Goal: Information Seeking & Learning: Learn about a topic

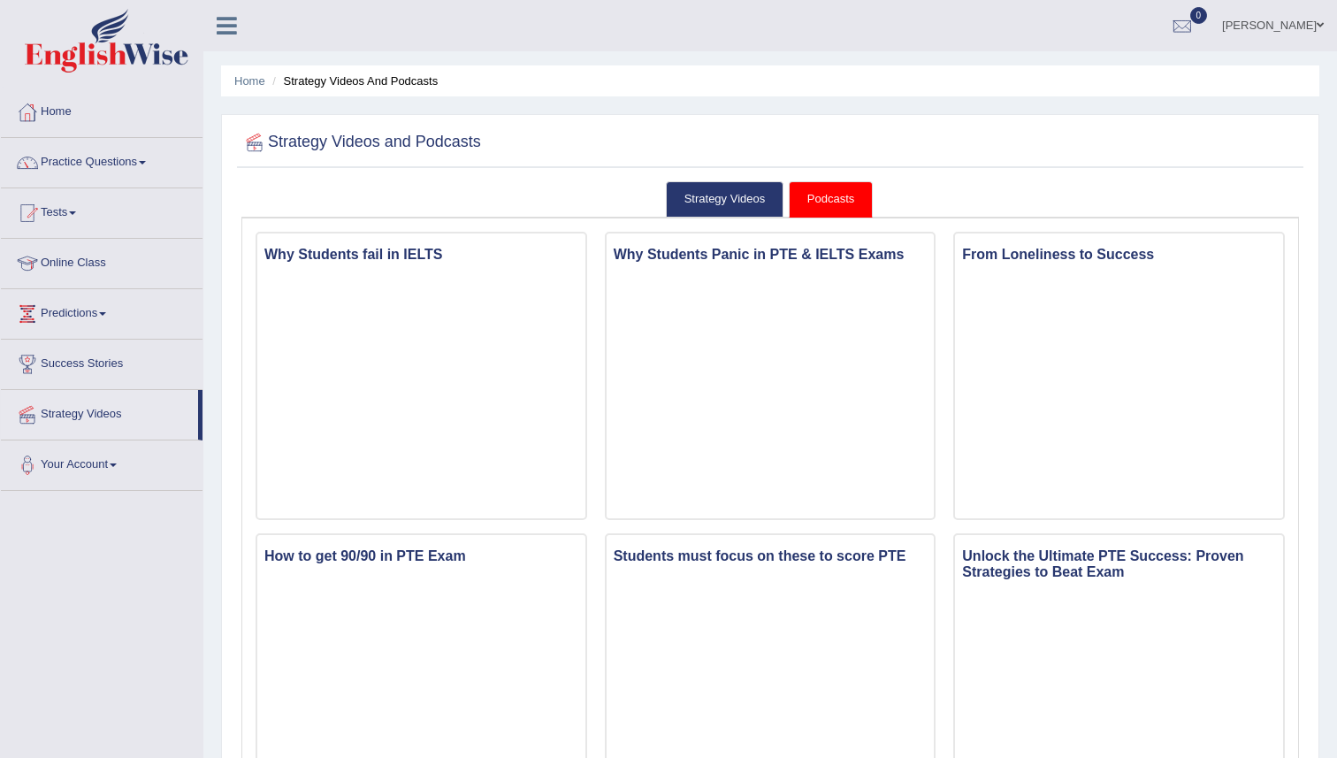
click at [867, 140] on div at bounding box center [770, 143] width 1058 height 36
click at [860, 189] on link "Podcasts" at bounding box center [831, 199] width 84 height 36
click at [738, 196] on link "Strategy Videos" at bounding box center [725, 199] width 118 height 36
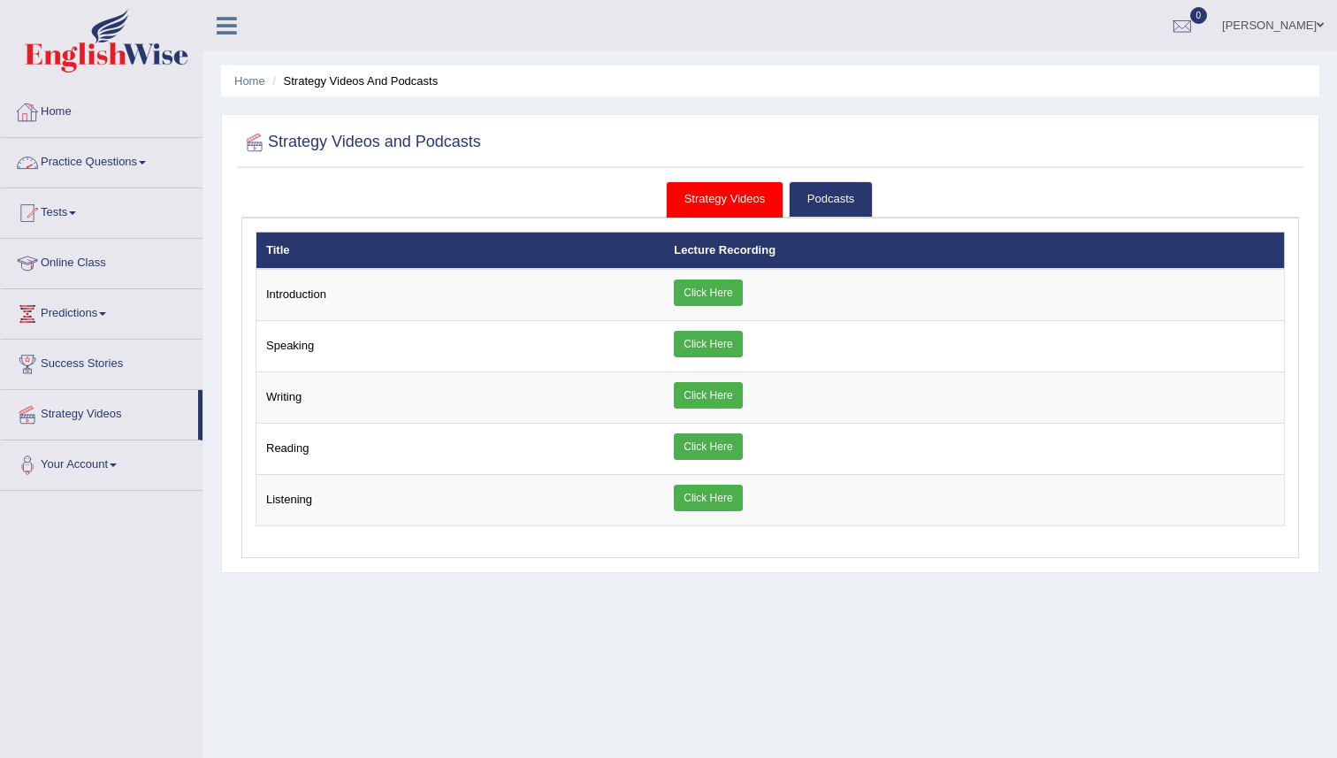
click at [69, 116] on link "Home" at bounding box center [102, 110] width 202 height 44
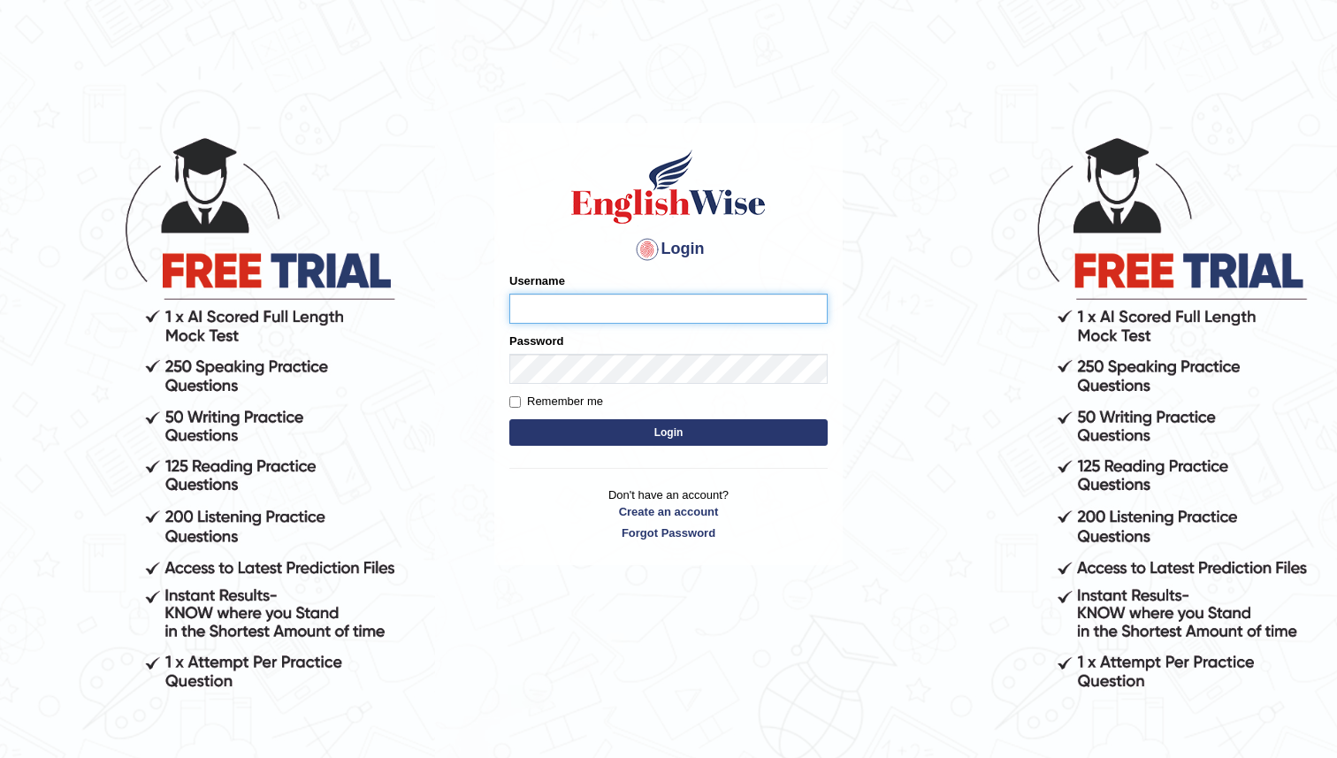
type input "manjot789"
click at [646, 432] on button "Login" at bounding box center [668, 432] width 318 height 27
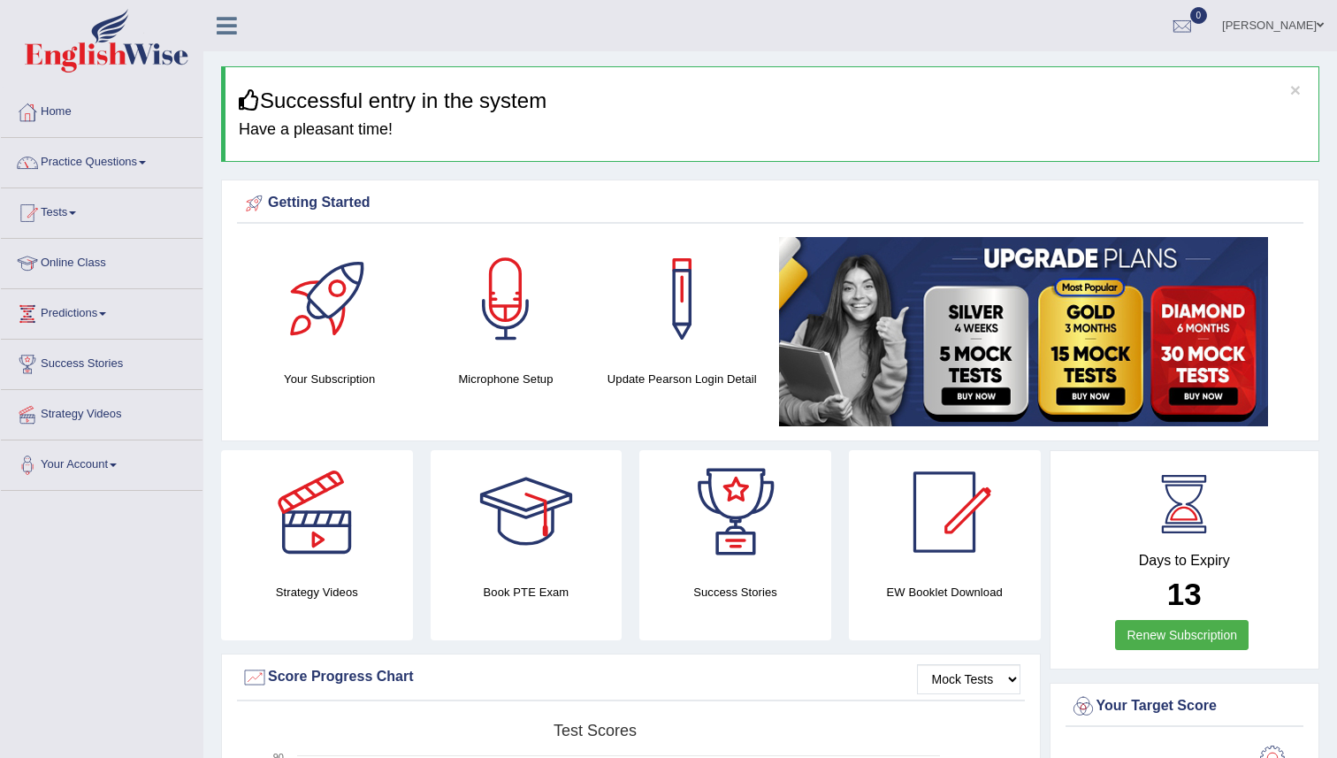
click at [111, 163] on link "Practice Questions" at bounding box center [102, 160] width 202 height 44
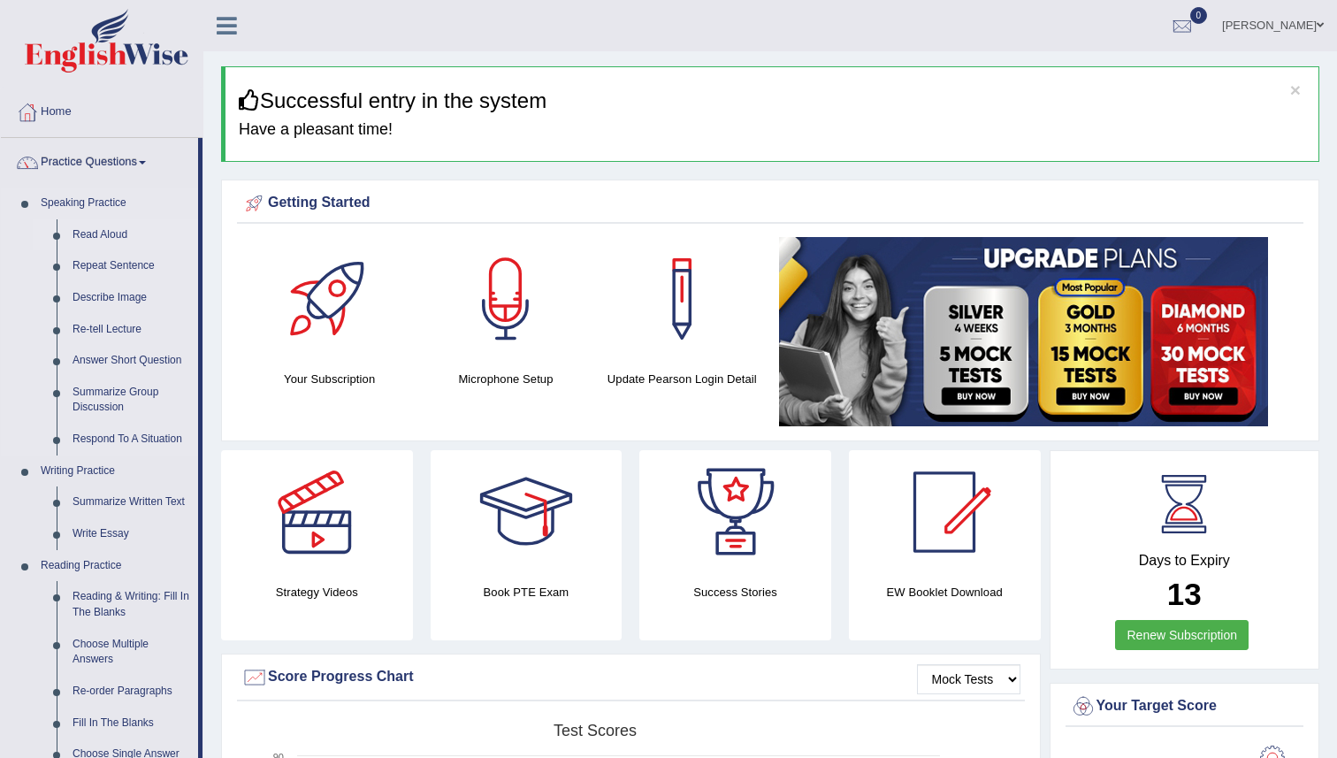
click at [114, 236] on link "Read Aloud" at bounding box center [132, 235] width 134 height 32
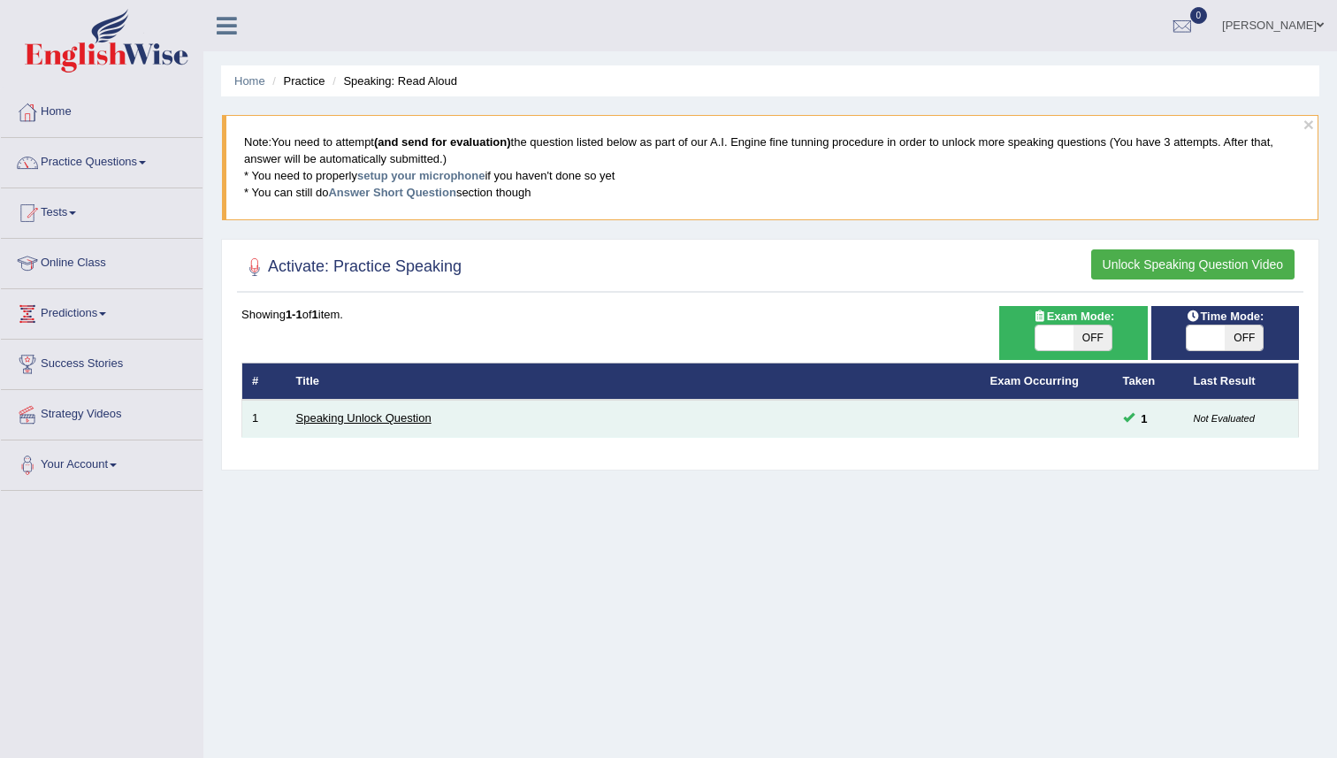
click at [423, 417] on link "Speaking Unlock Question" at bounding box center [363, 417] width 135 height 13
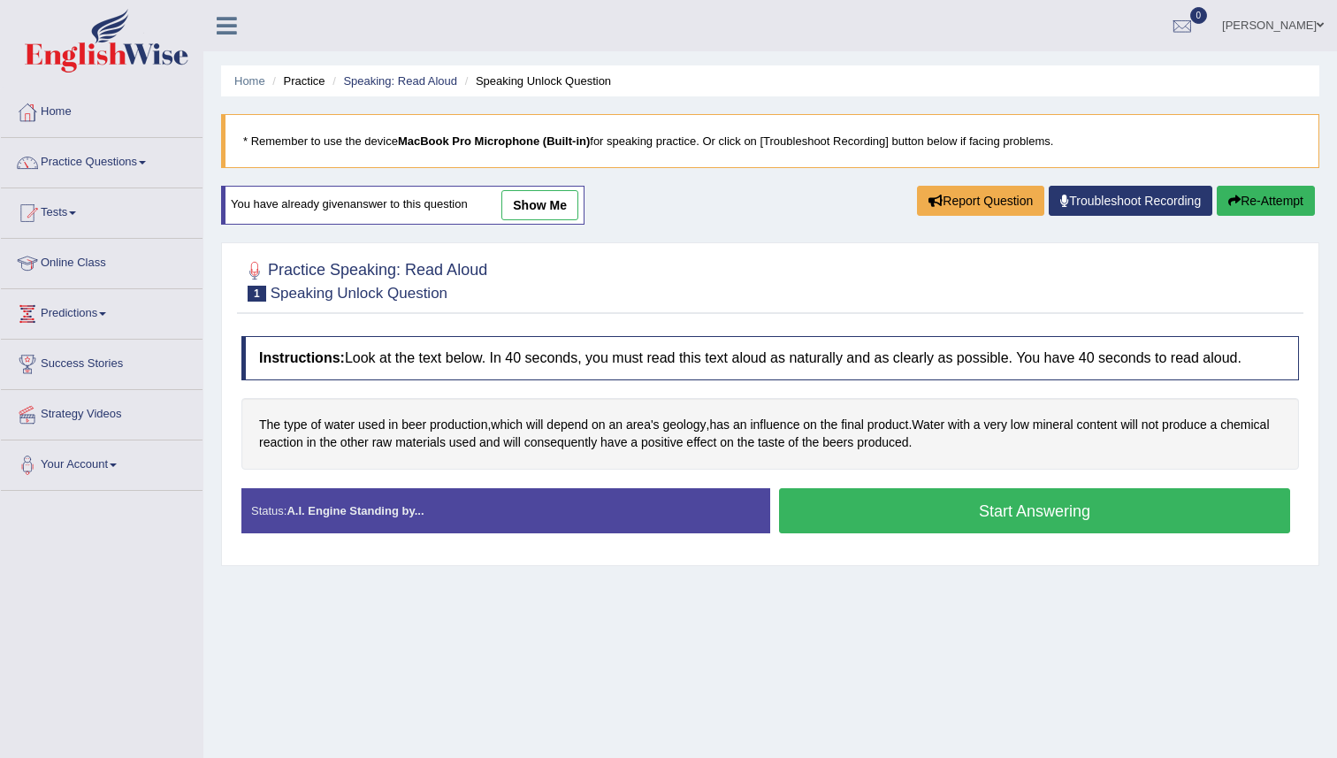
click at [903, 516] on button "Start Answering" at bounding box center [1034, 510] width 511 height 45
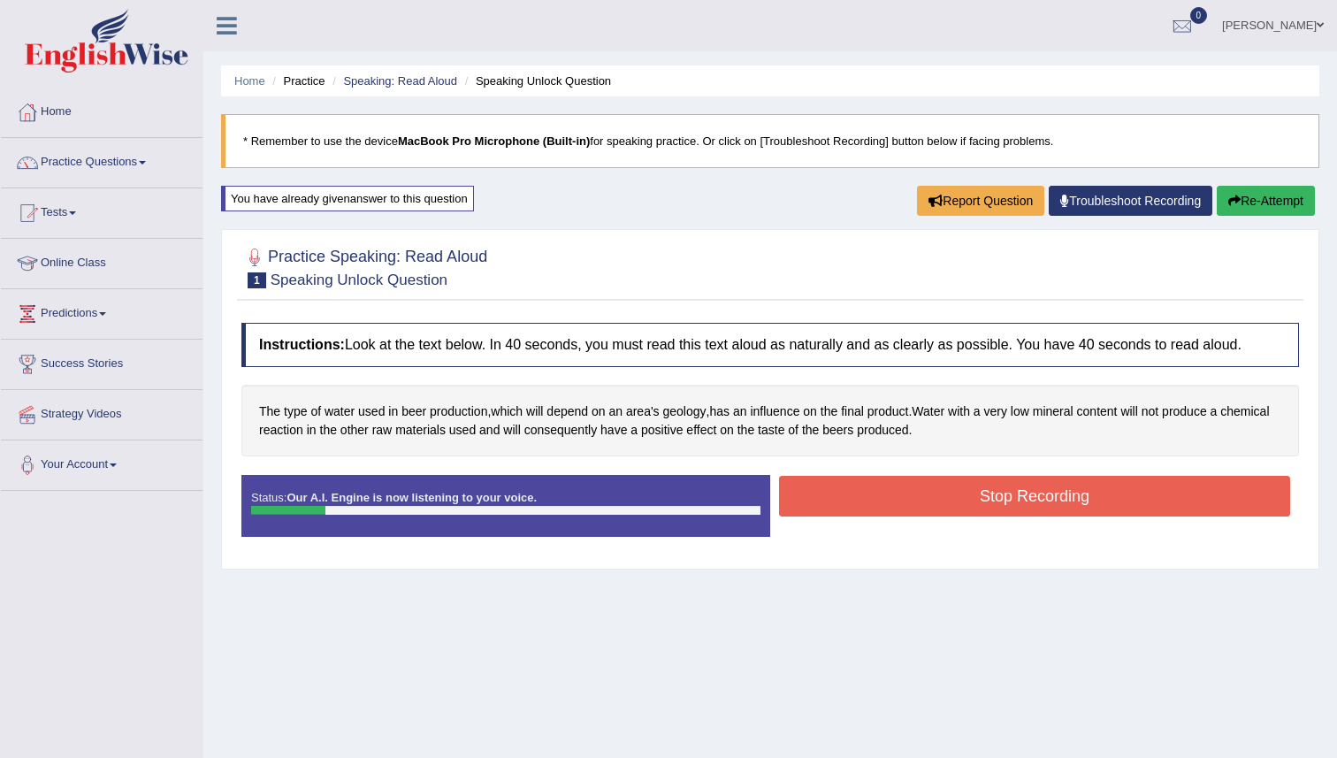
click at [913, 497] on button "Stop Recording" at bounding box center [1034, 496] width 511 height 41
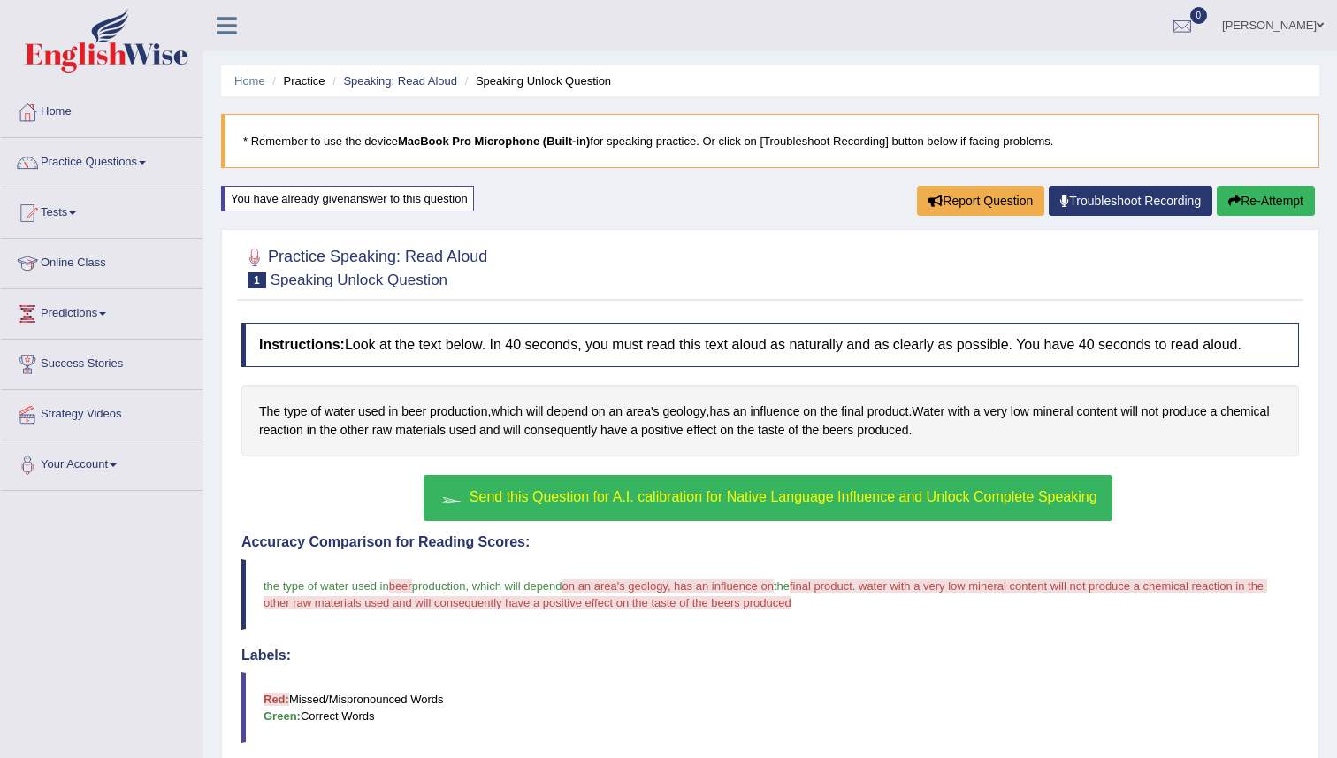
click at [674, 487] on button "Send this Question for A.I. calibration for Native Language Influence and Unloc…" at bounding box center [768, 498] width 688 height 46
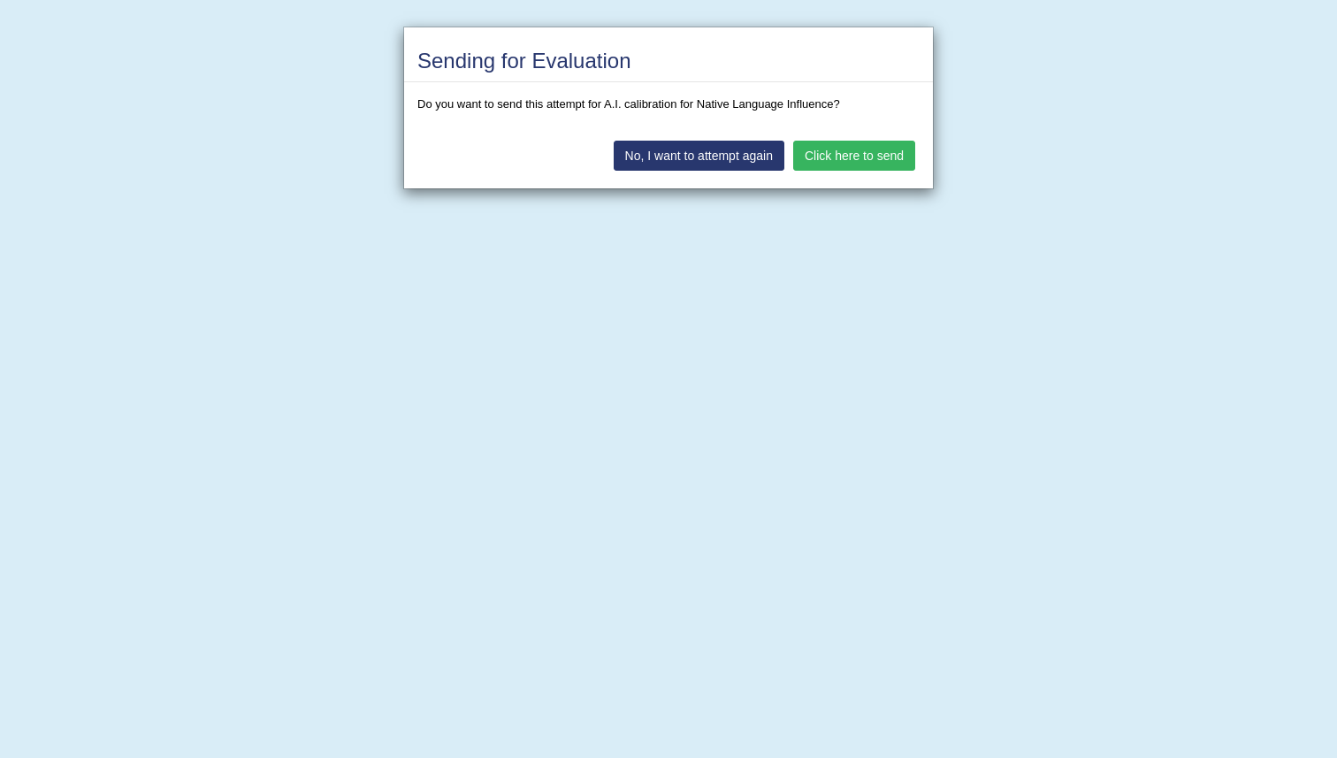
click at [857, 169] on button "Click here to send" at bounding box center [854, 156] width 122 height 30
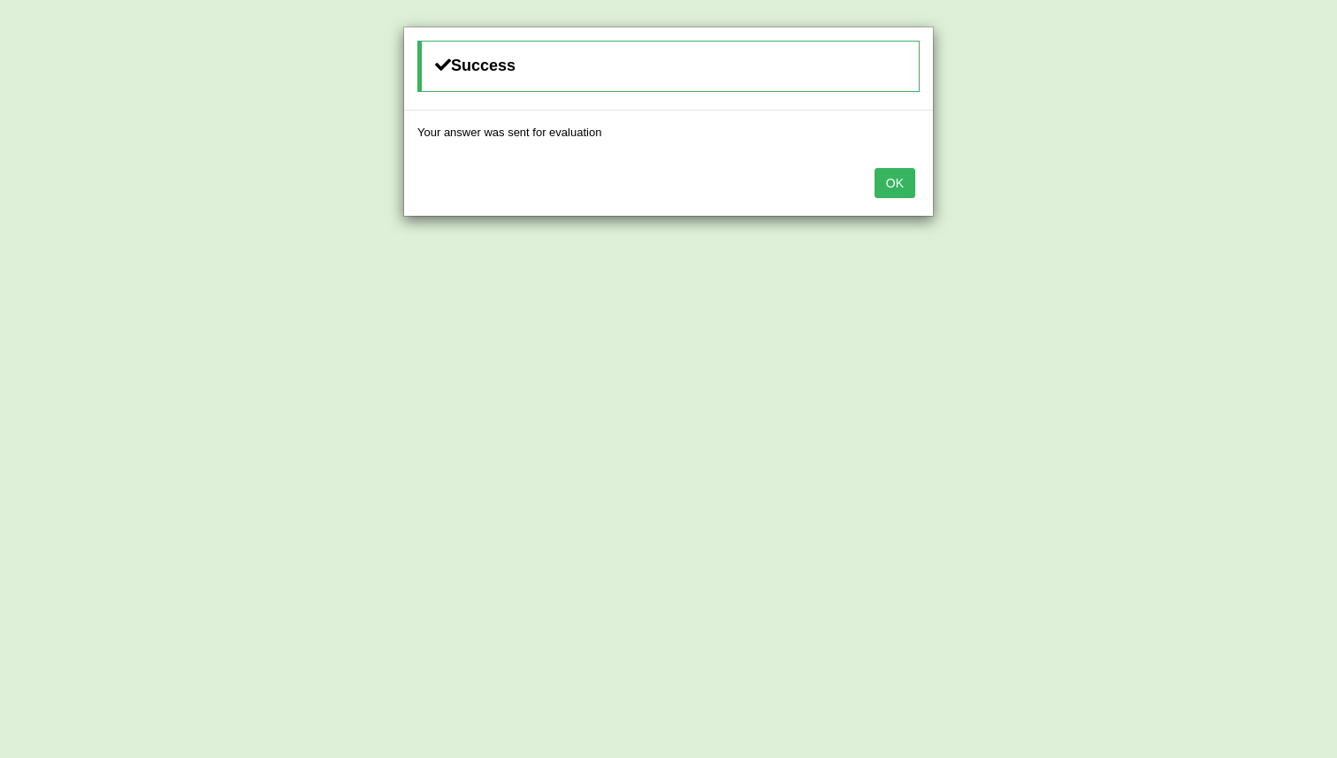
click at [894, 187] on button "OK" at bounding box center [895, 183] width 41 height 30
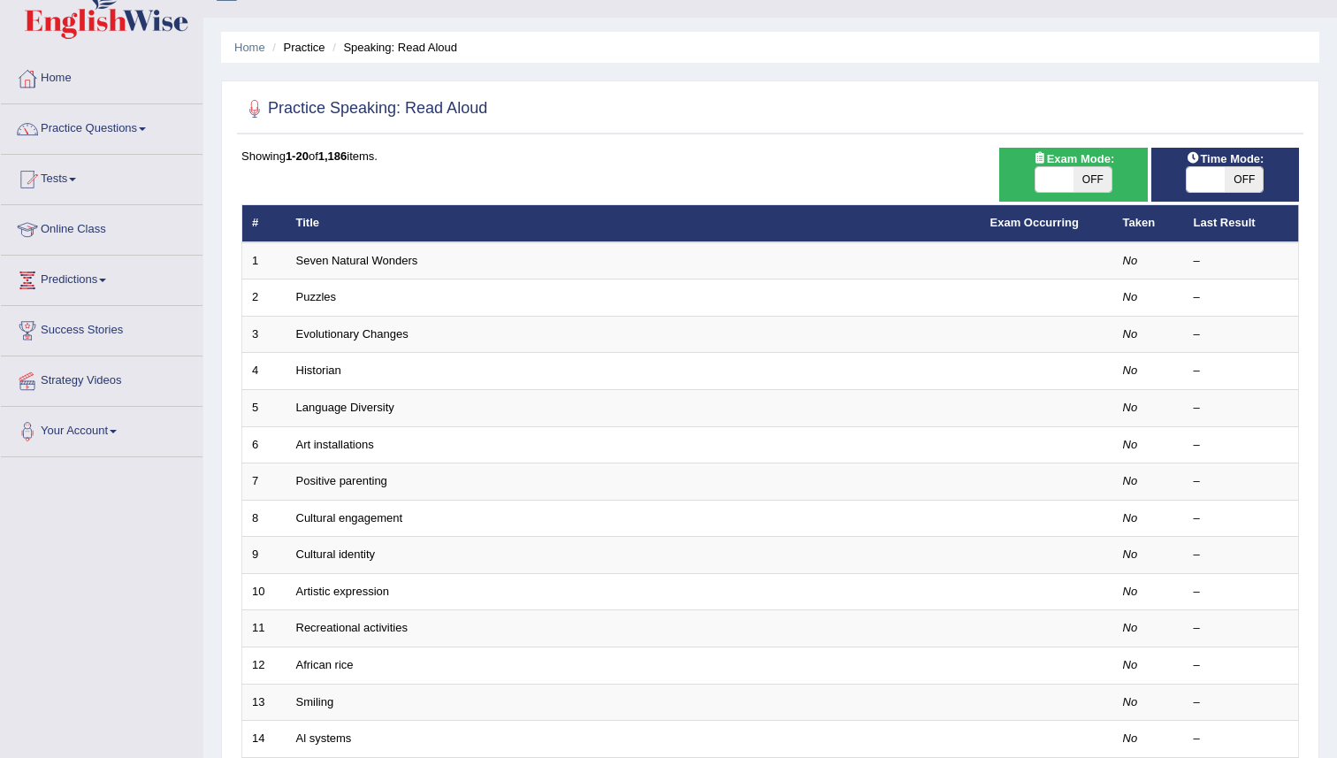
scroll to position [36, 0]
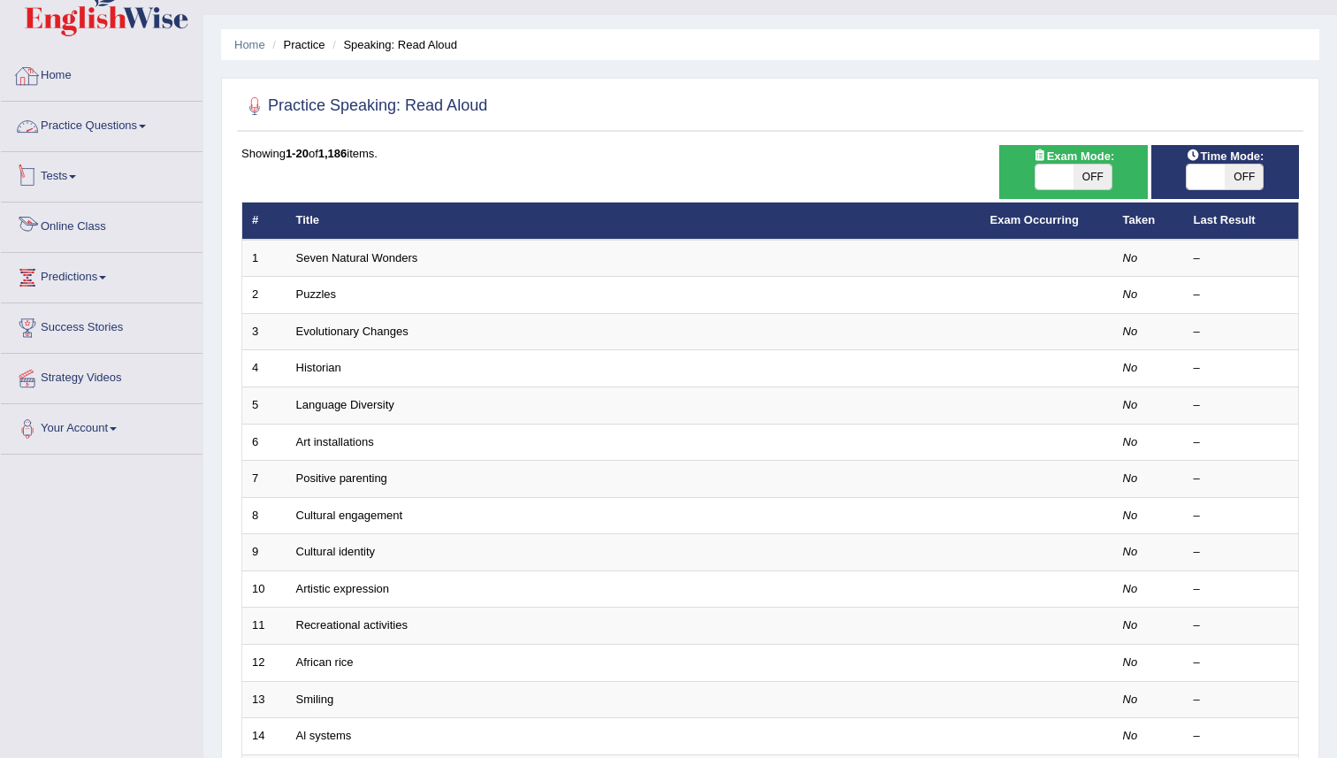
click at [61, 220] on link "Online Class" at bounding box center [102, 225] width 202 height 44
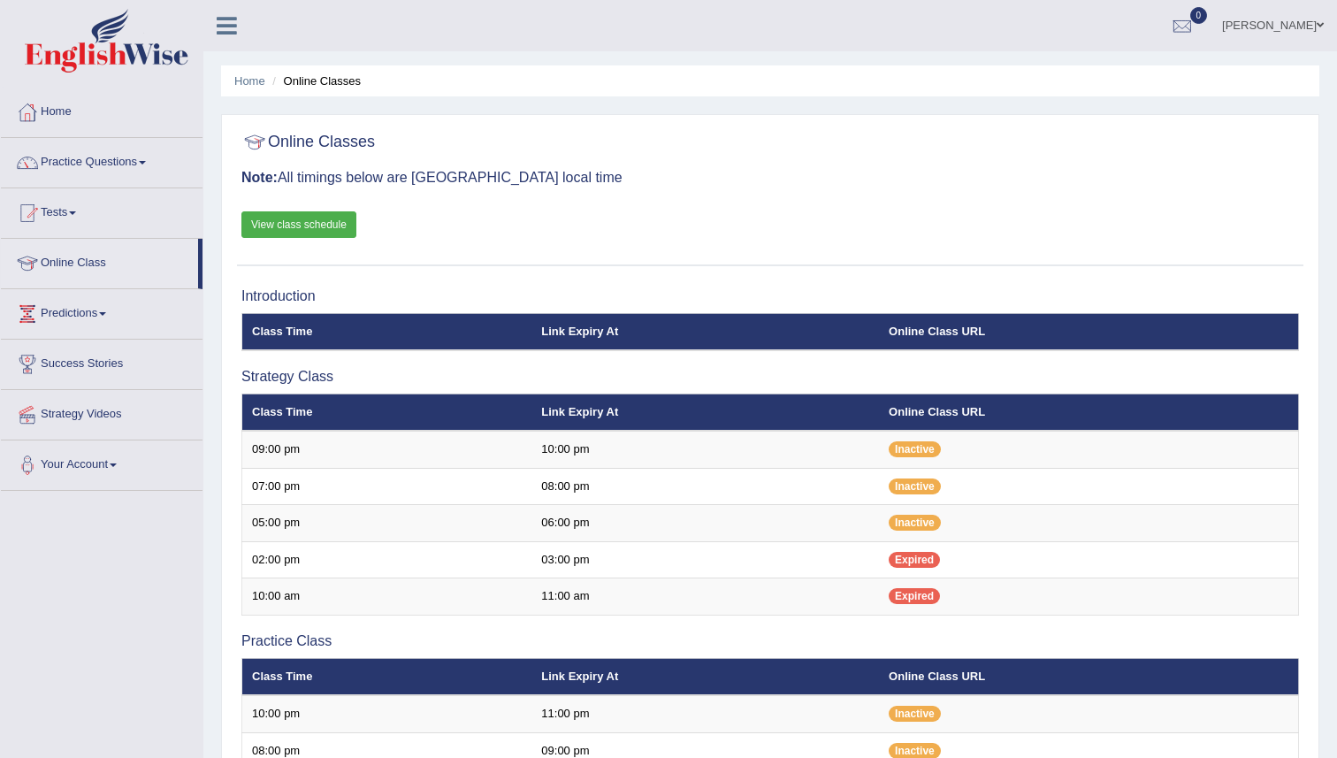
click at [299, 233] on link "View class schedule" at bounding box center [298, 224] width 115 height 27
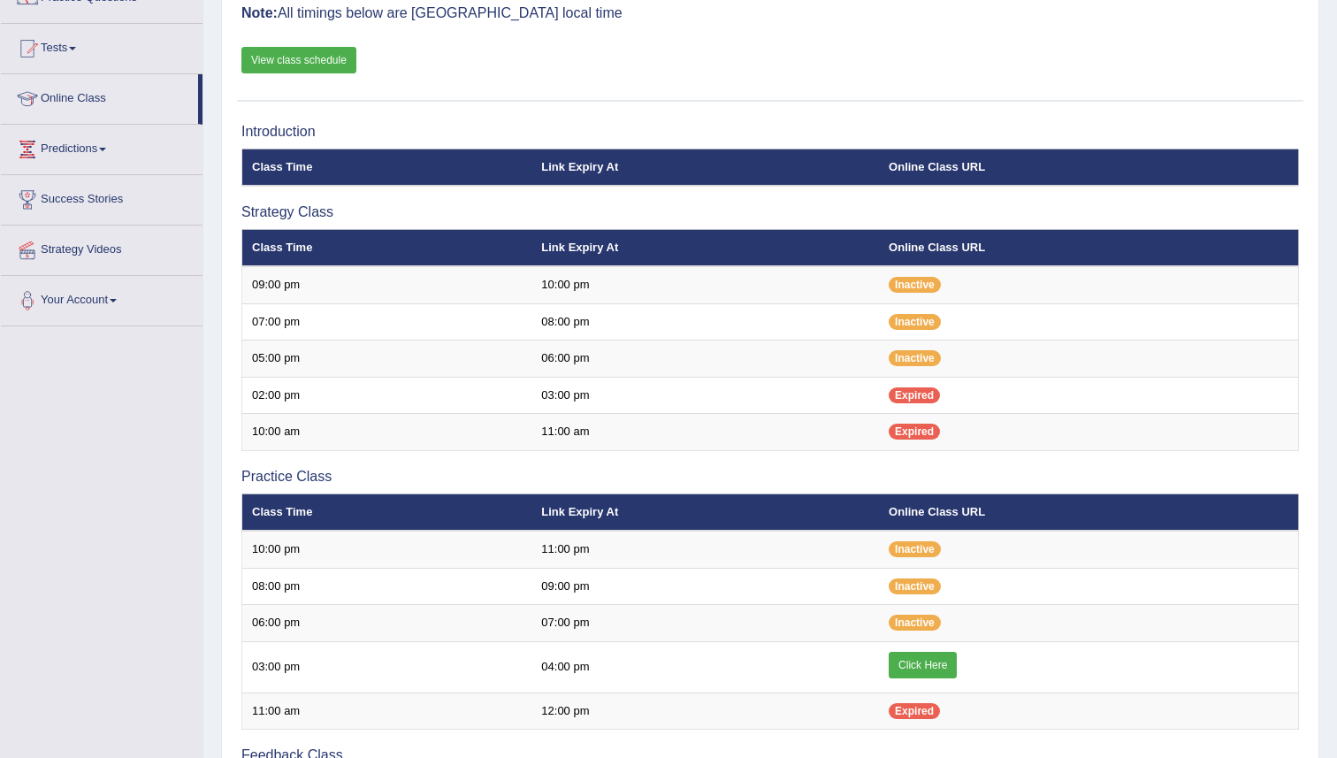
scroll to position [154, 0]
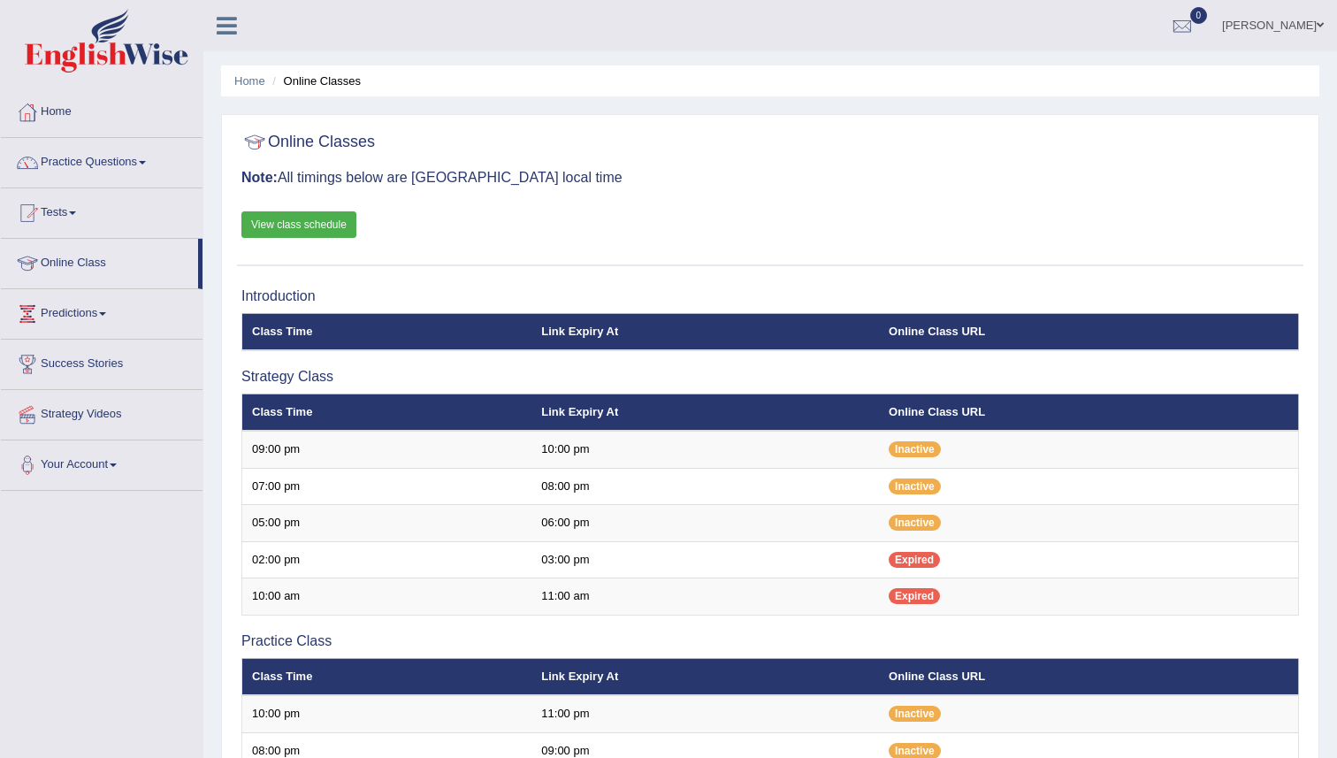
click at [40, 110] on div at bounding box center [27, 112] width 27 height 27
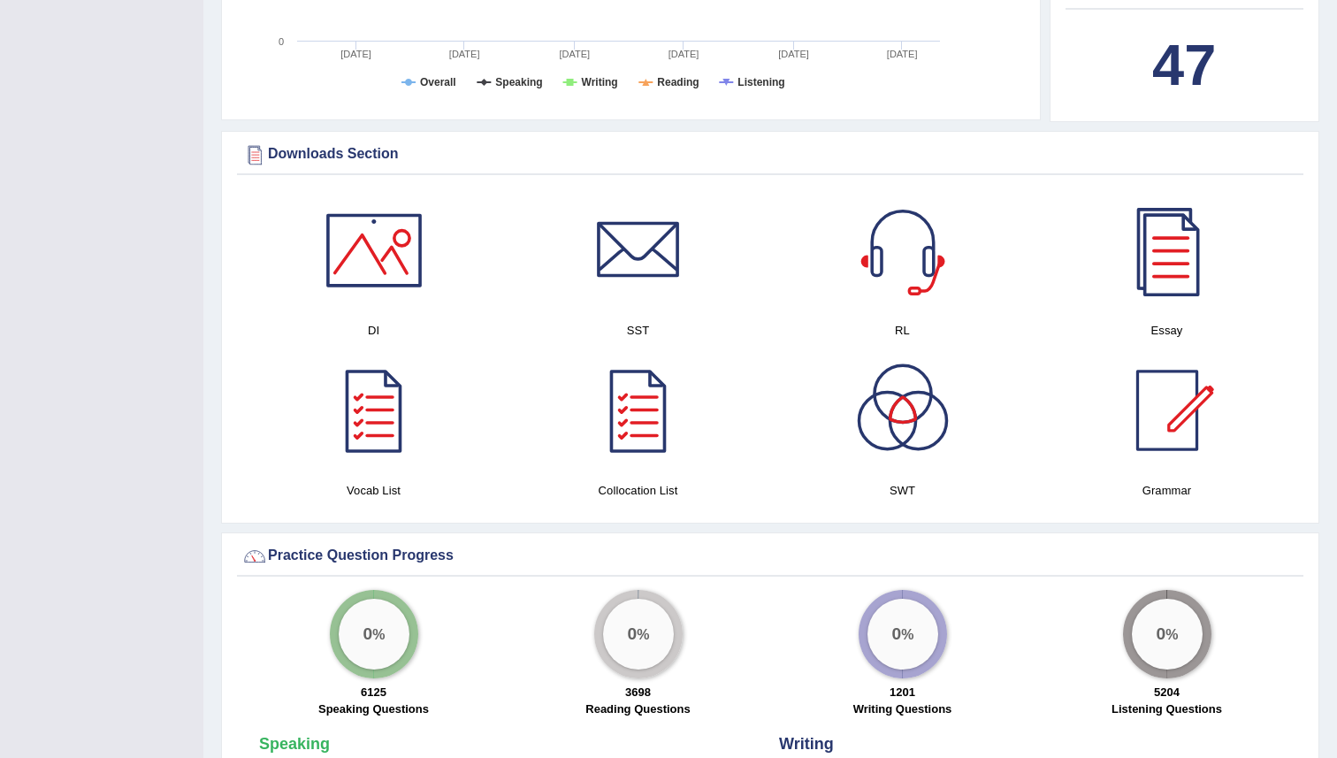
scroll to position [762, 0]
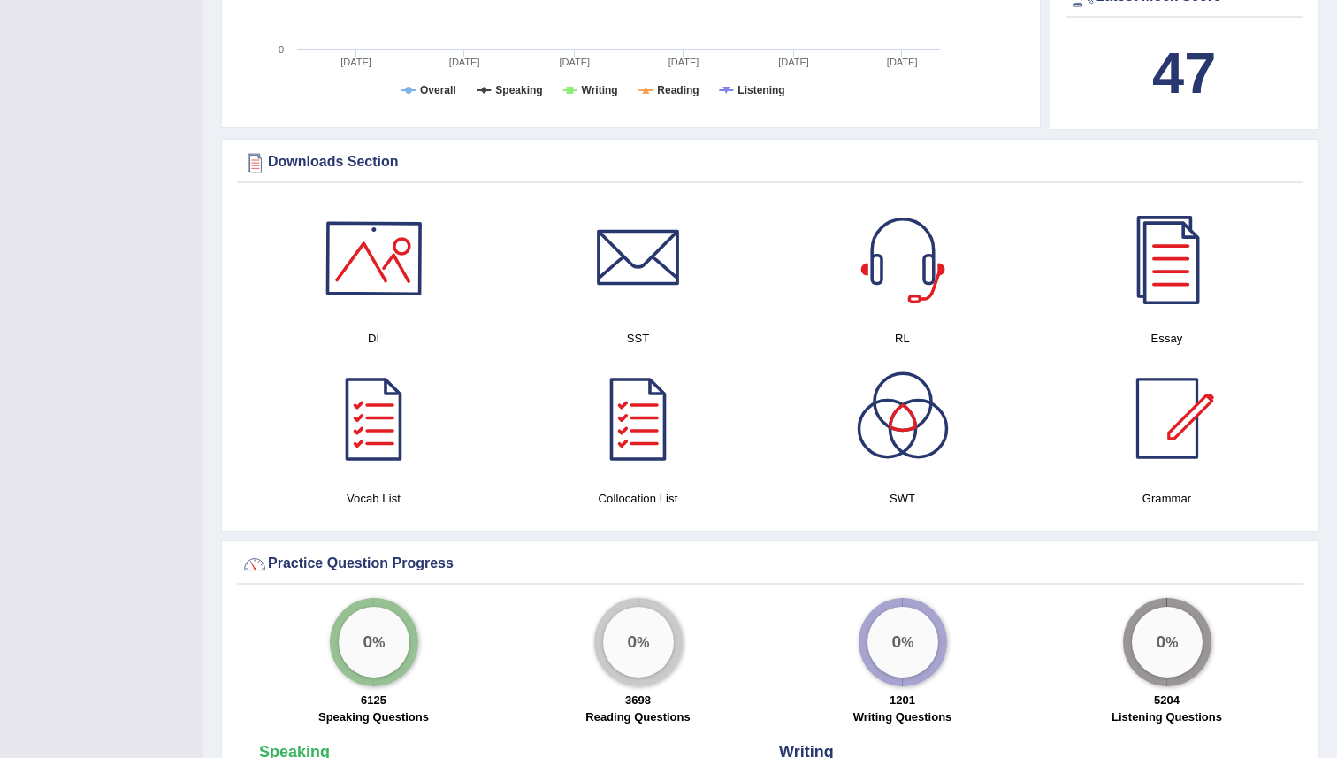
click at [385, 279] on div at bounding box center [374, 258] width 124 height 124
click at [663, 267] on div at bounding box center [639, 258] width 124 height 124
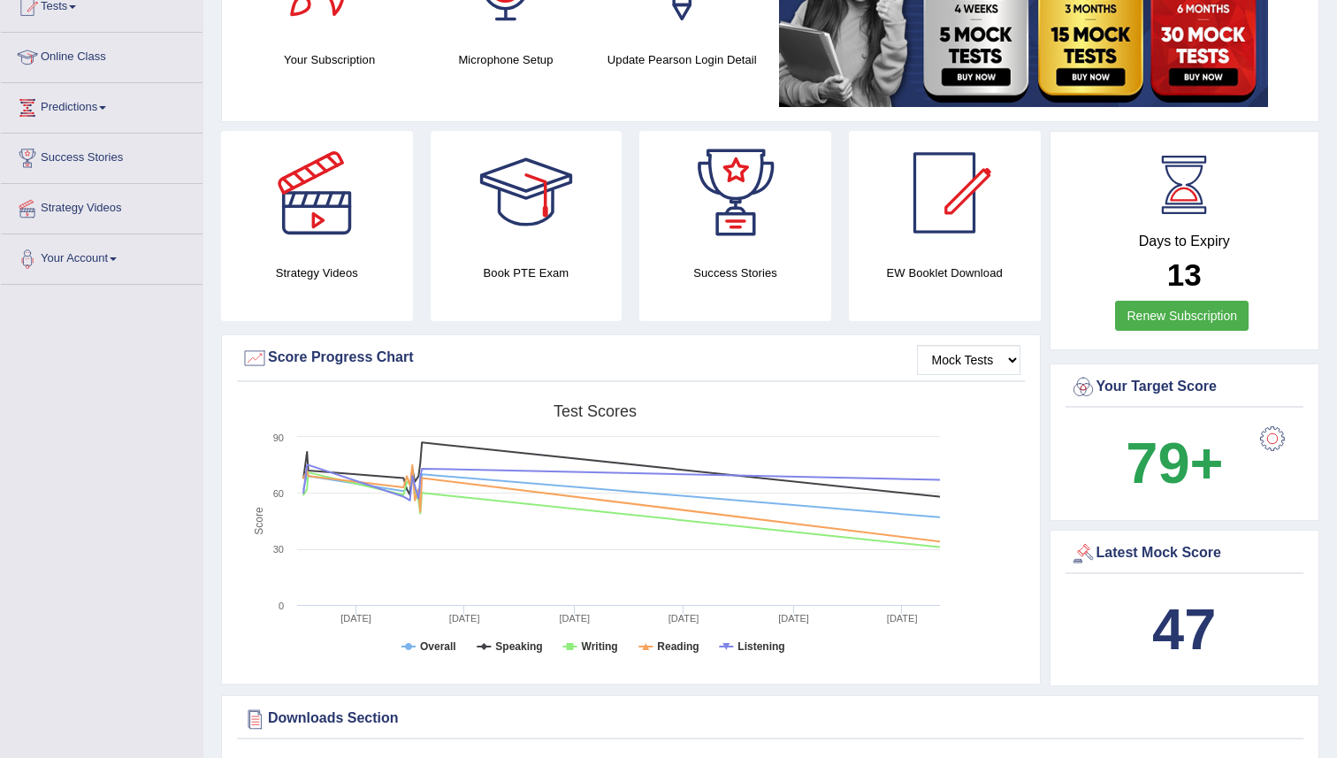
scroll to position [0, 0]
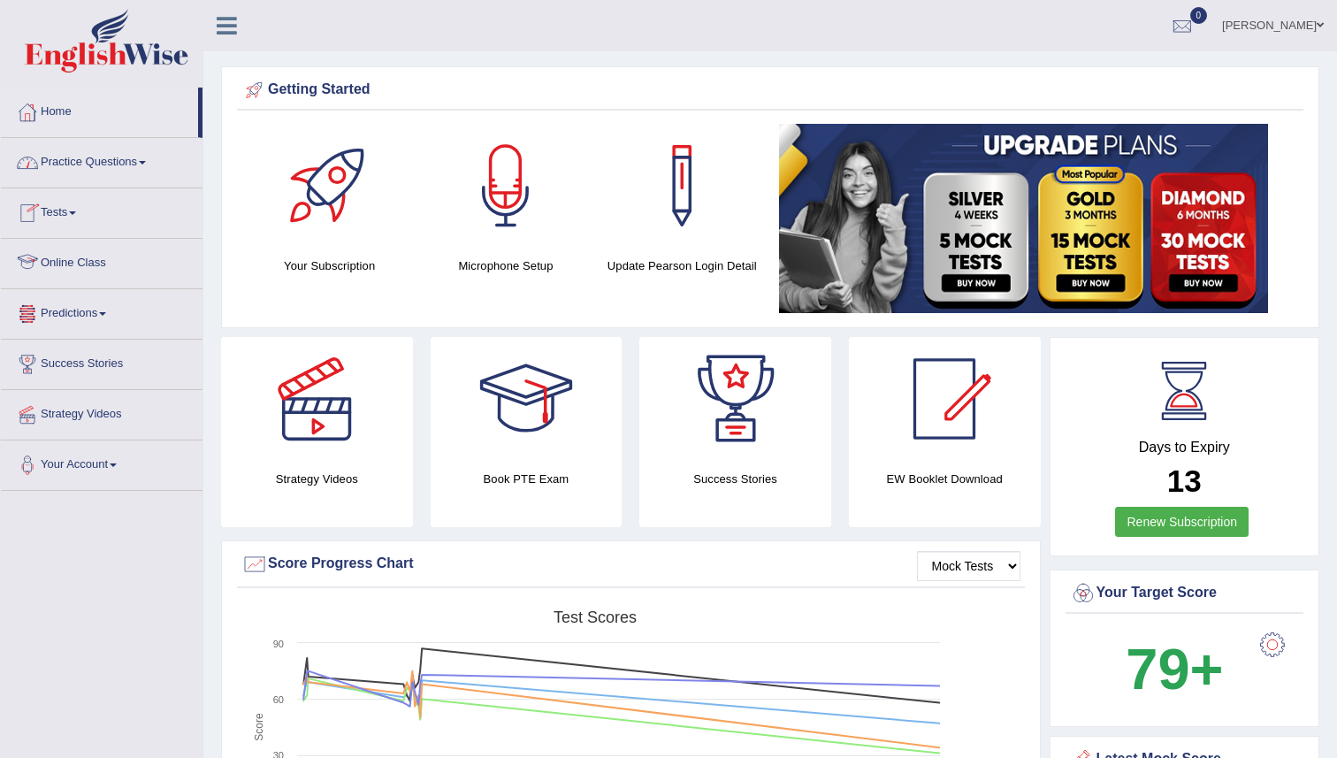
click at [87, 268] on link "Online Class" at bounding box center [102, 261] width 202 height 44
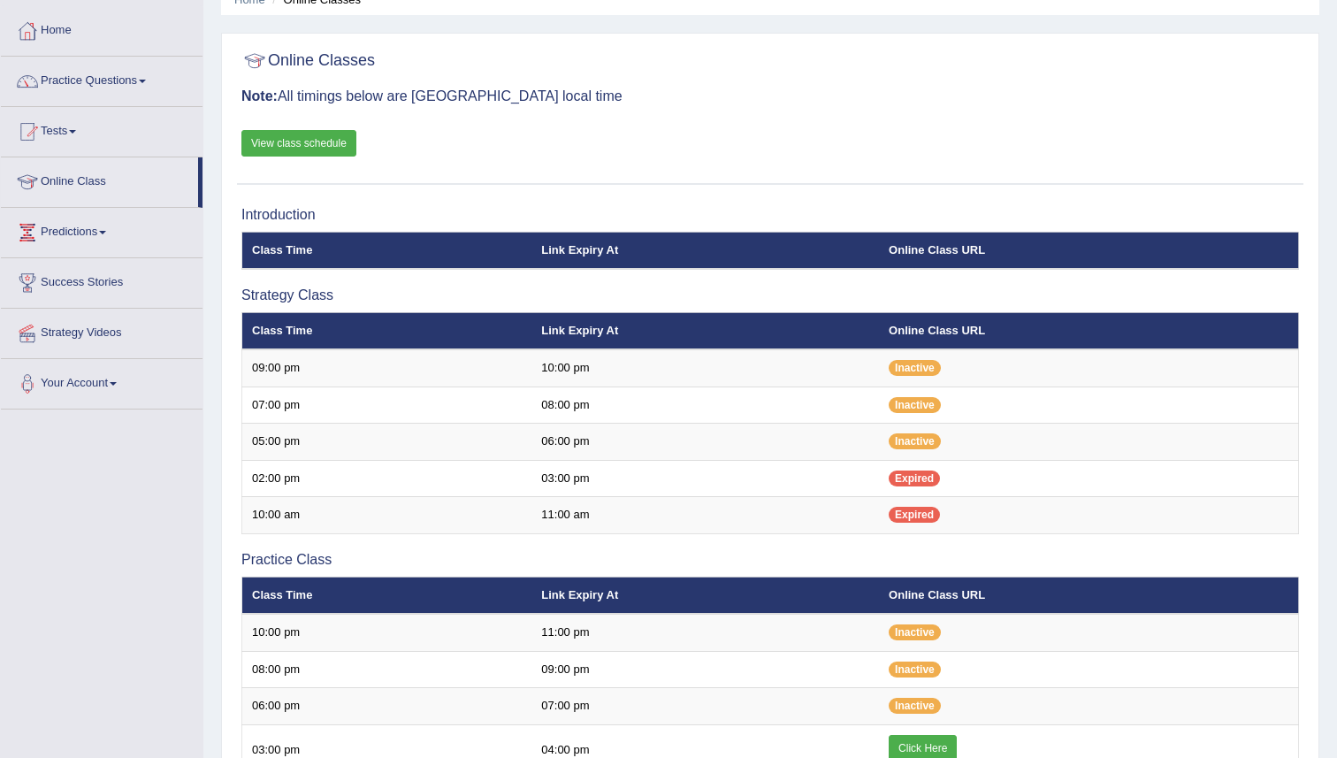
scroll to position [91, 0]
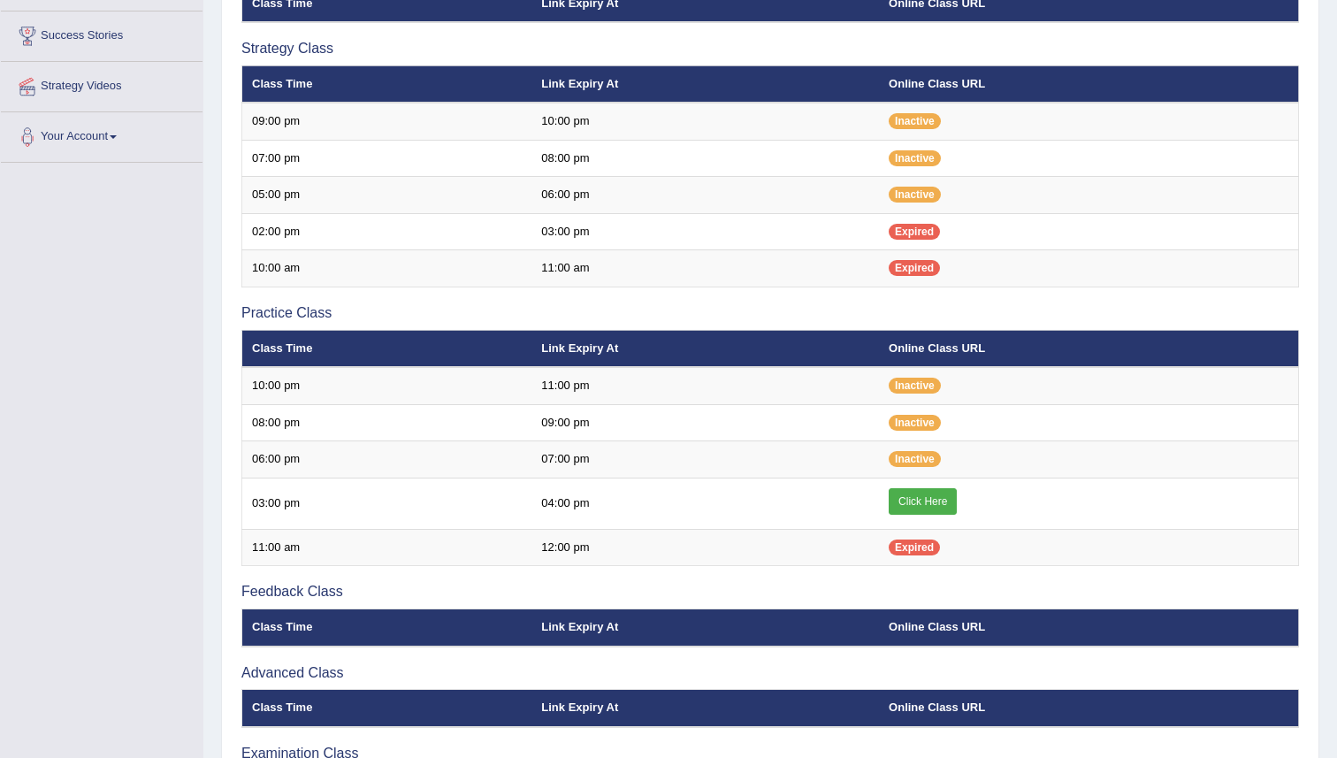
scroll to position [329, 0]
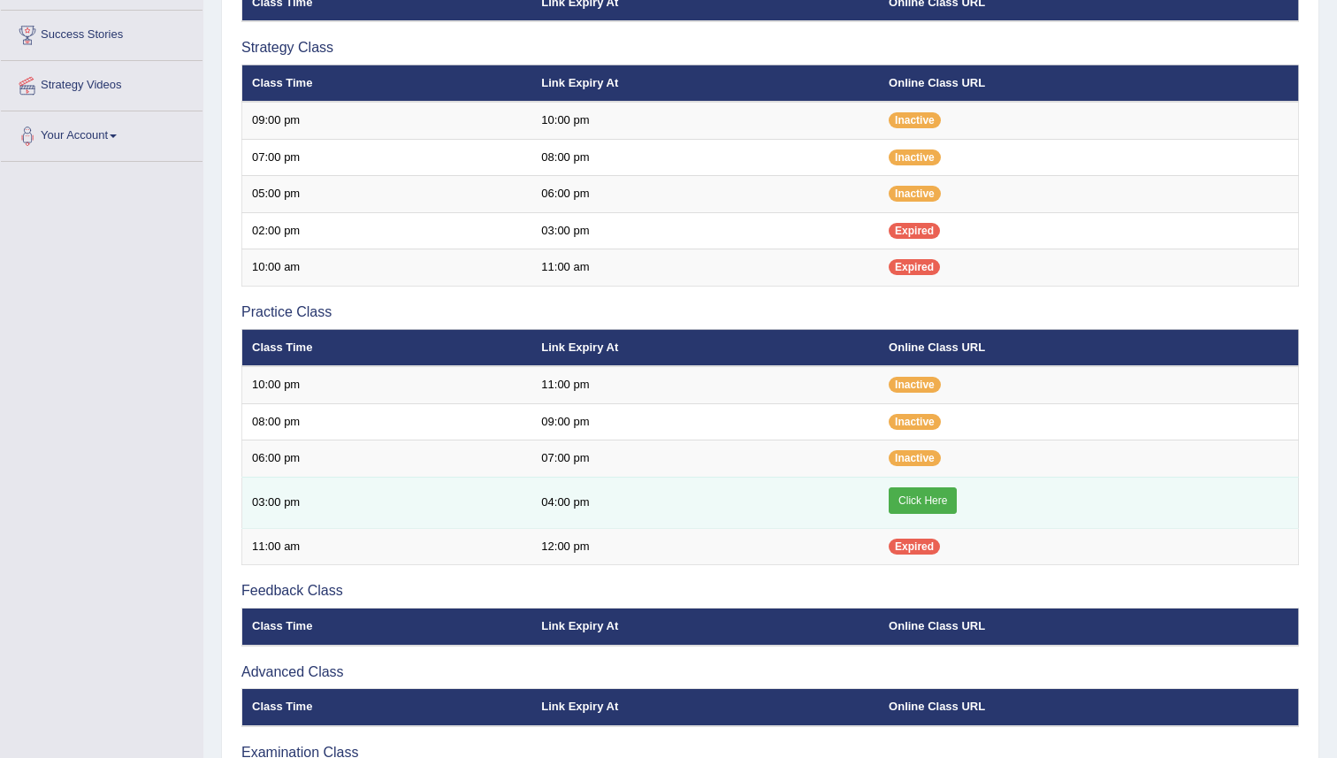
click at [909, 501] on link "Click Here" at bounding box center [923, 500] width 68 height 27
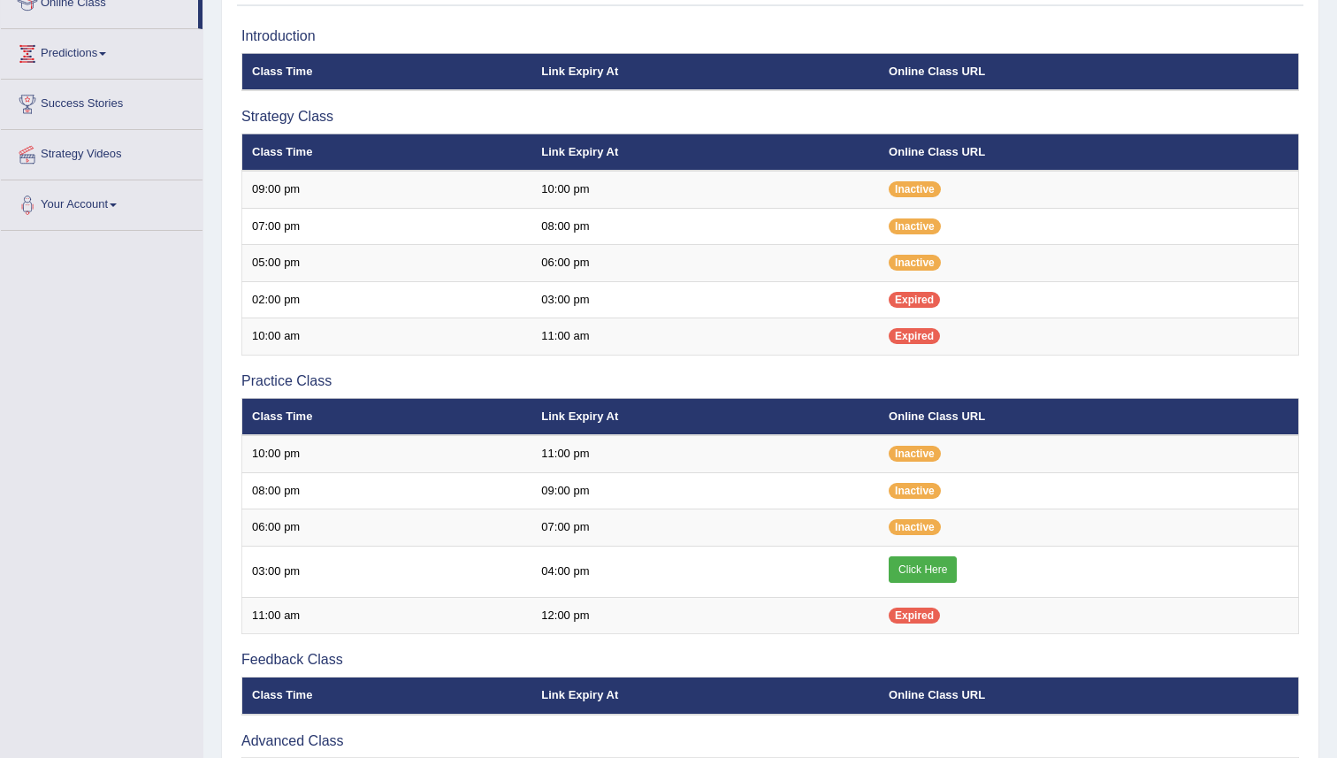
scroll to position [240, 0]
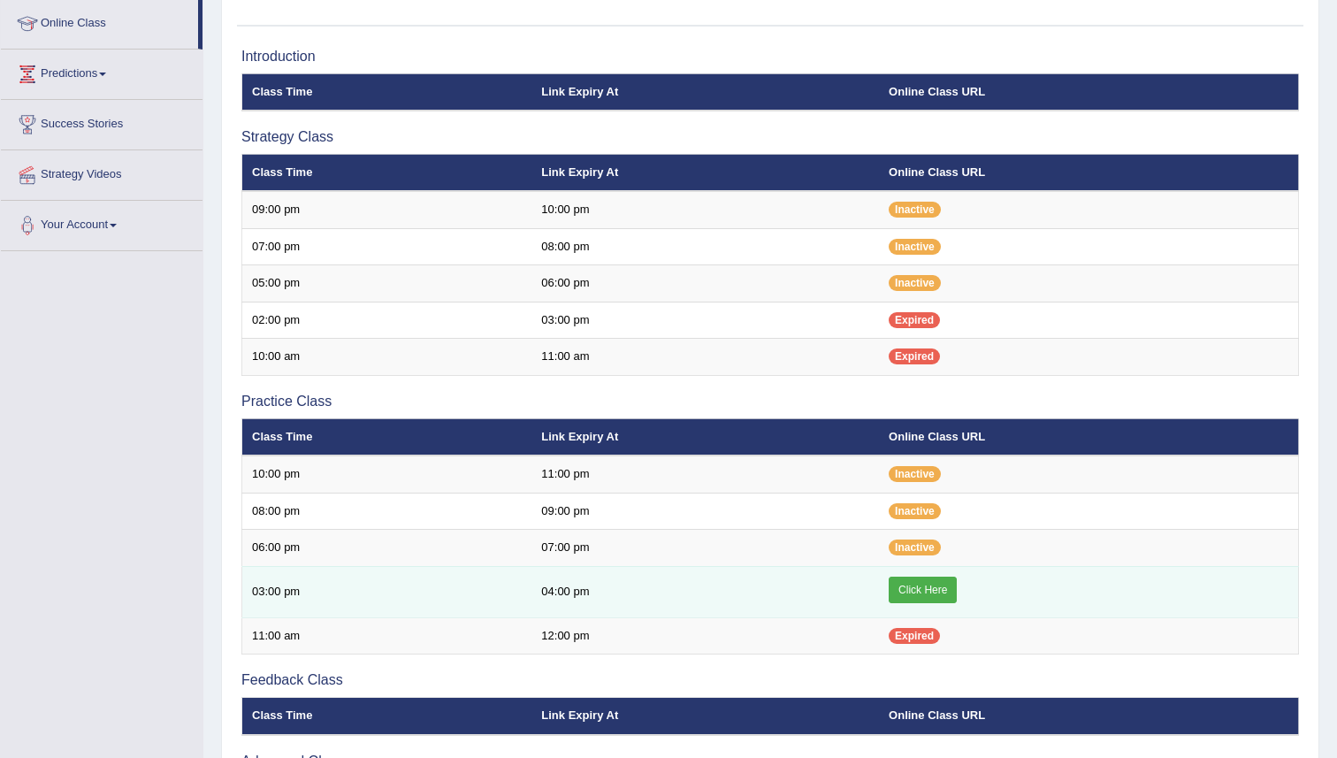
click at [920, 600] on link "Click Here" at bounding box center [923, 590] width 68 height 27
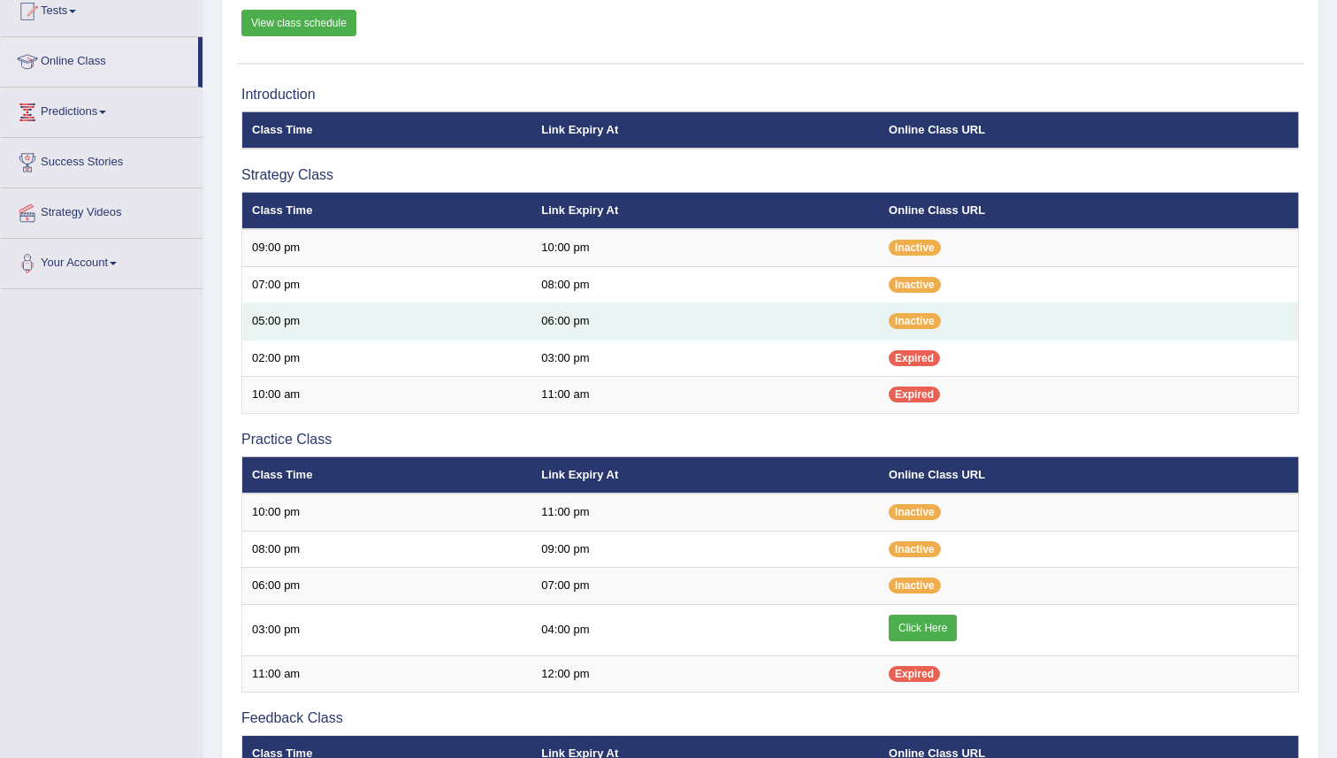
scroll to position [194, 0]
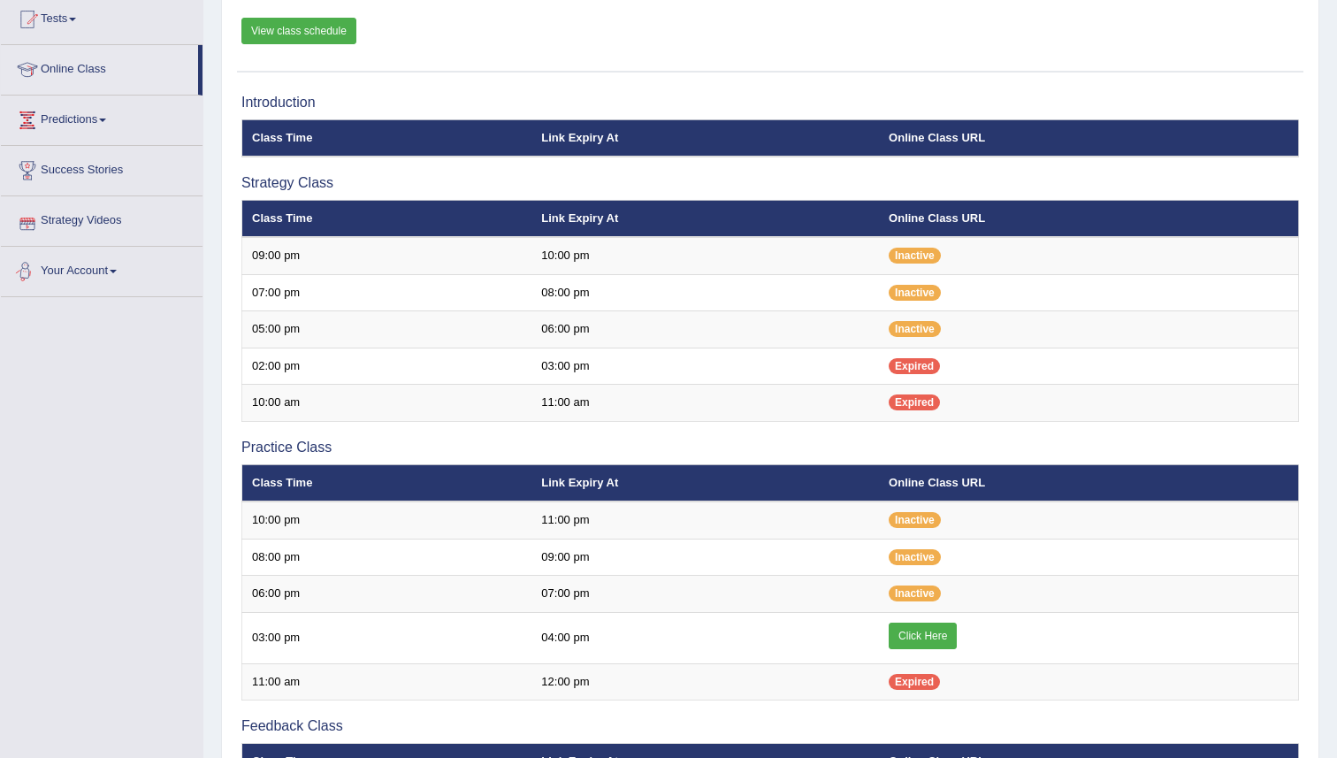
click at [115, 226] on link "Strategy Videos" at bounding box center [102, 218] width 202 height 44
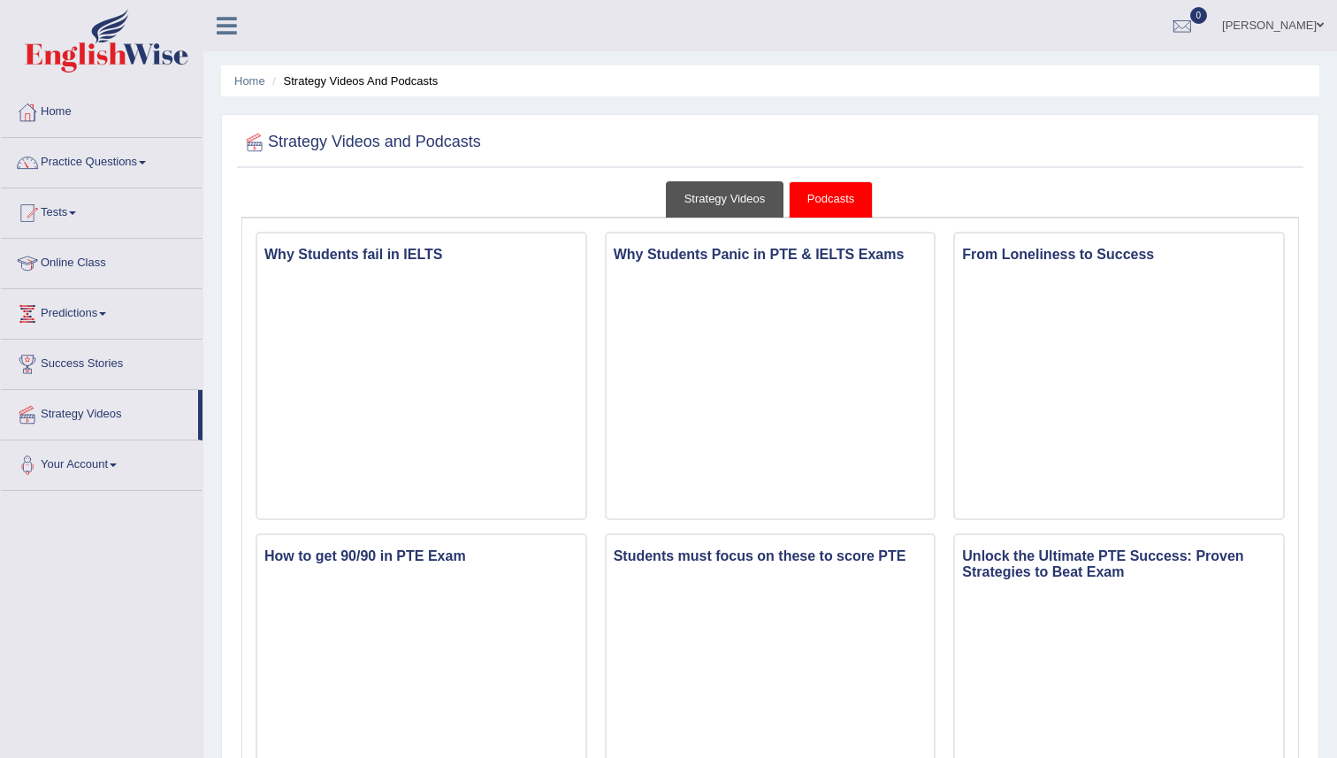
click at [732, 202] on link "Strategy Videos" at bounding box center [725, 199] width 118 height 36
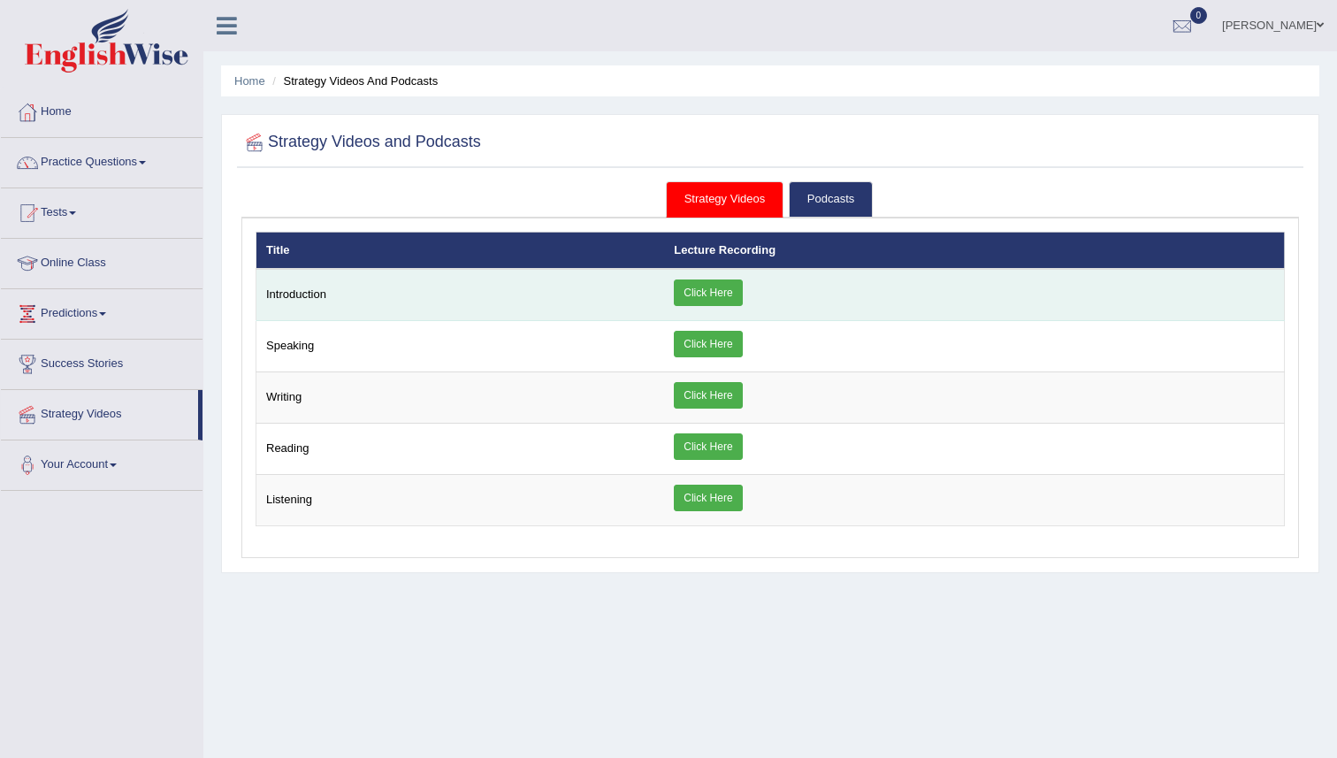
click at [722, 291] on link "Click Here" at bounding box center [708, 292] width 68 height 27
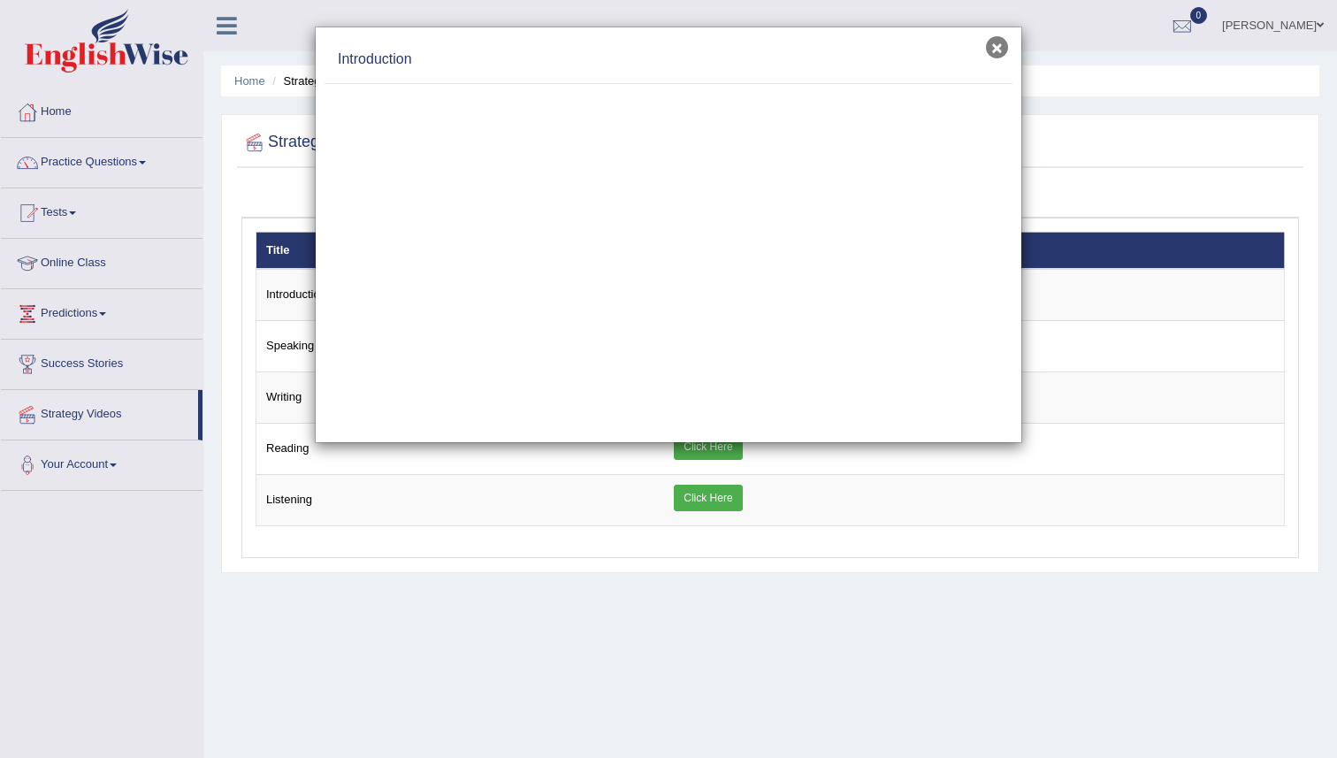
click at [1000, 52] on button "×" at bounding box center [997, 47] width 22 height 22
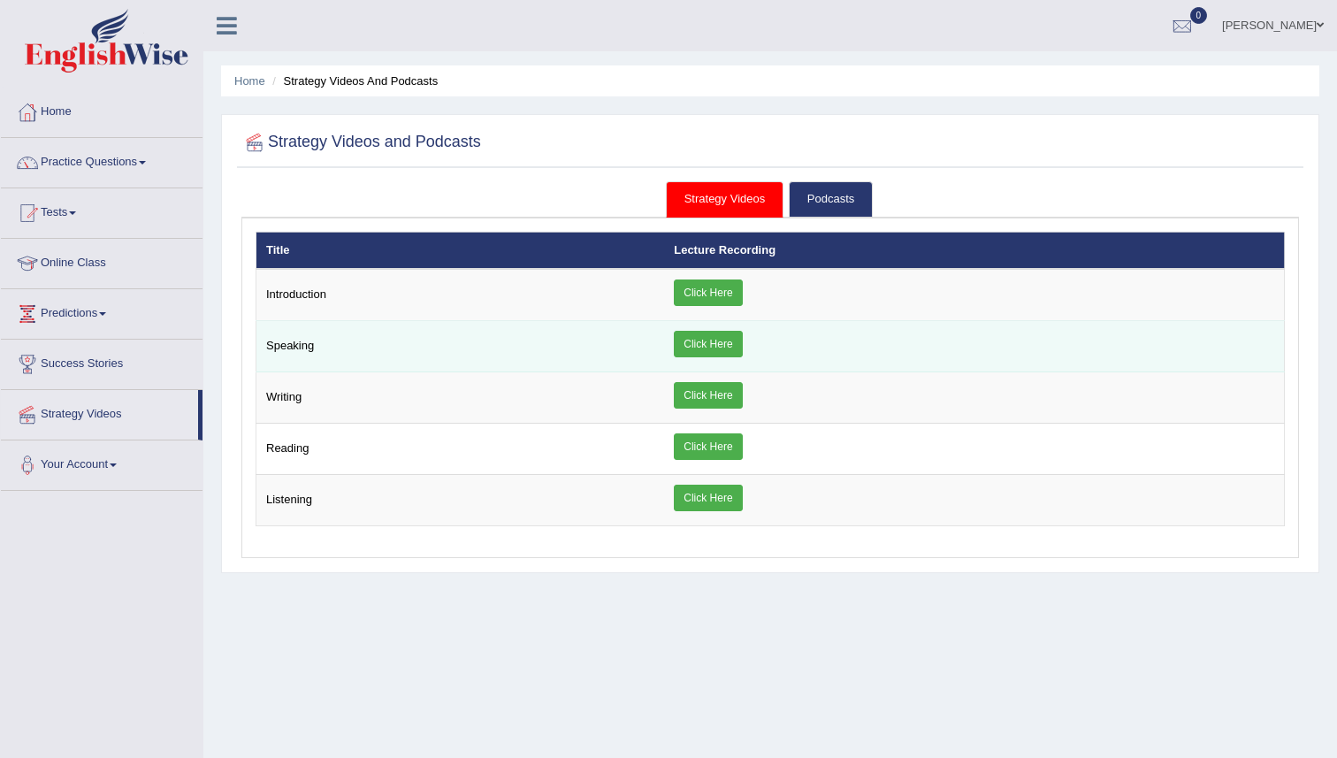
click at [712, 345] on link "Click Here" at bounding box center [708, 344] width 68 height 27
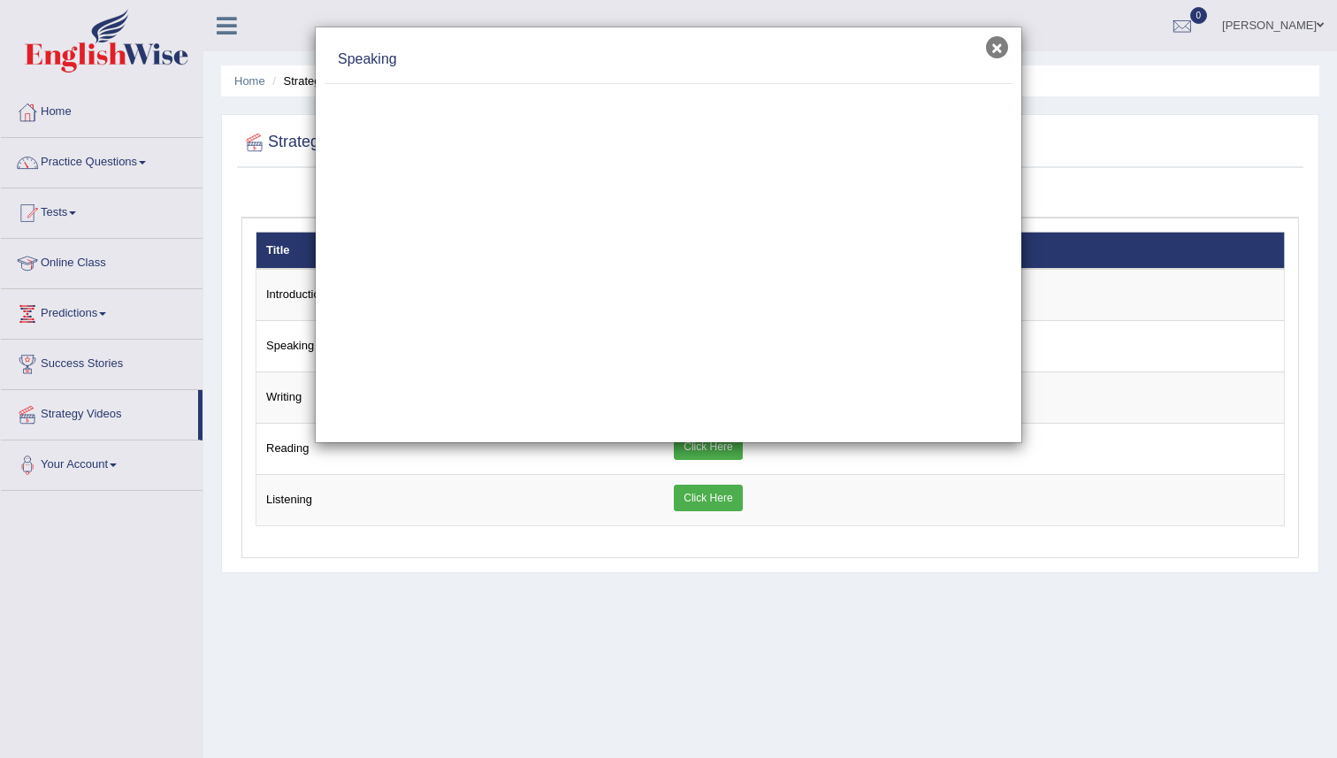
click at [1001, 43] on button "×" at bounding box center [997, 47] width 22 height 22
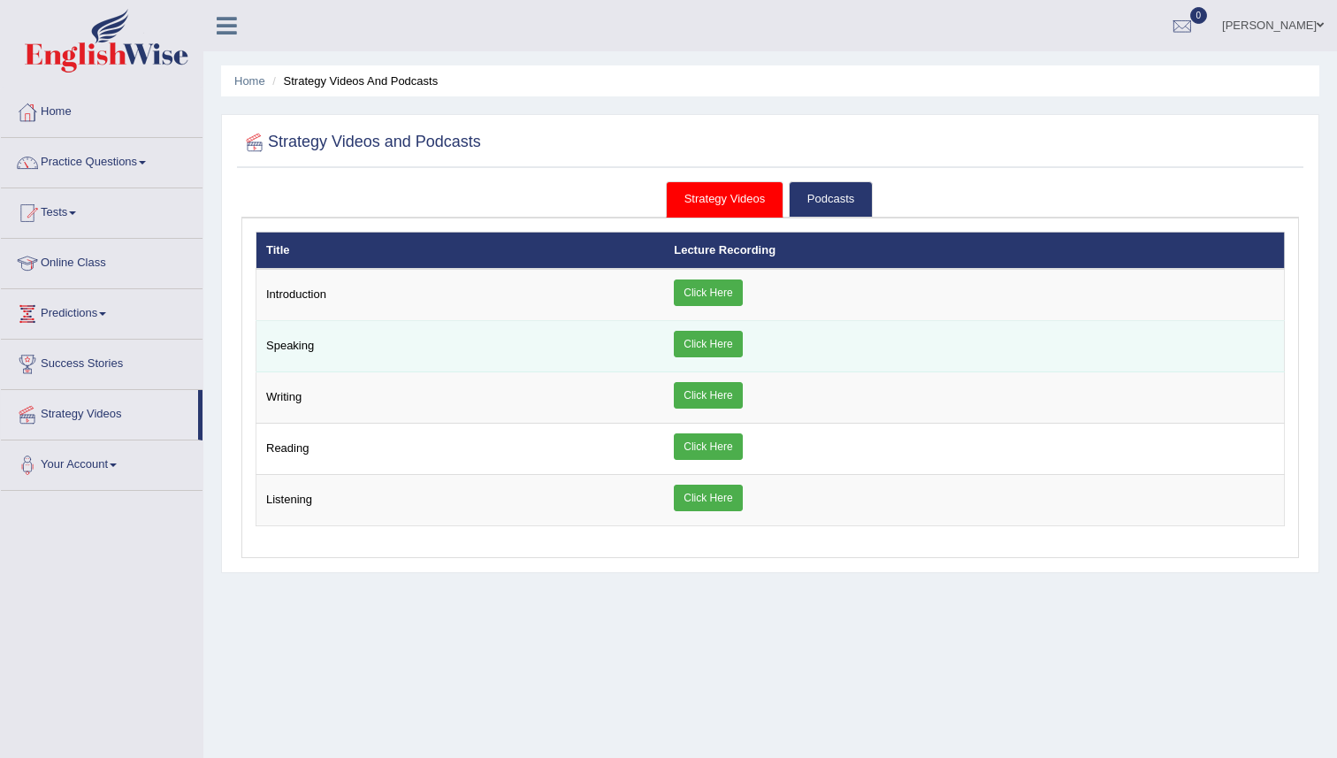
click at [703, 351] on link "Click Here" at bounding box center [708, 344] width 68 height 27
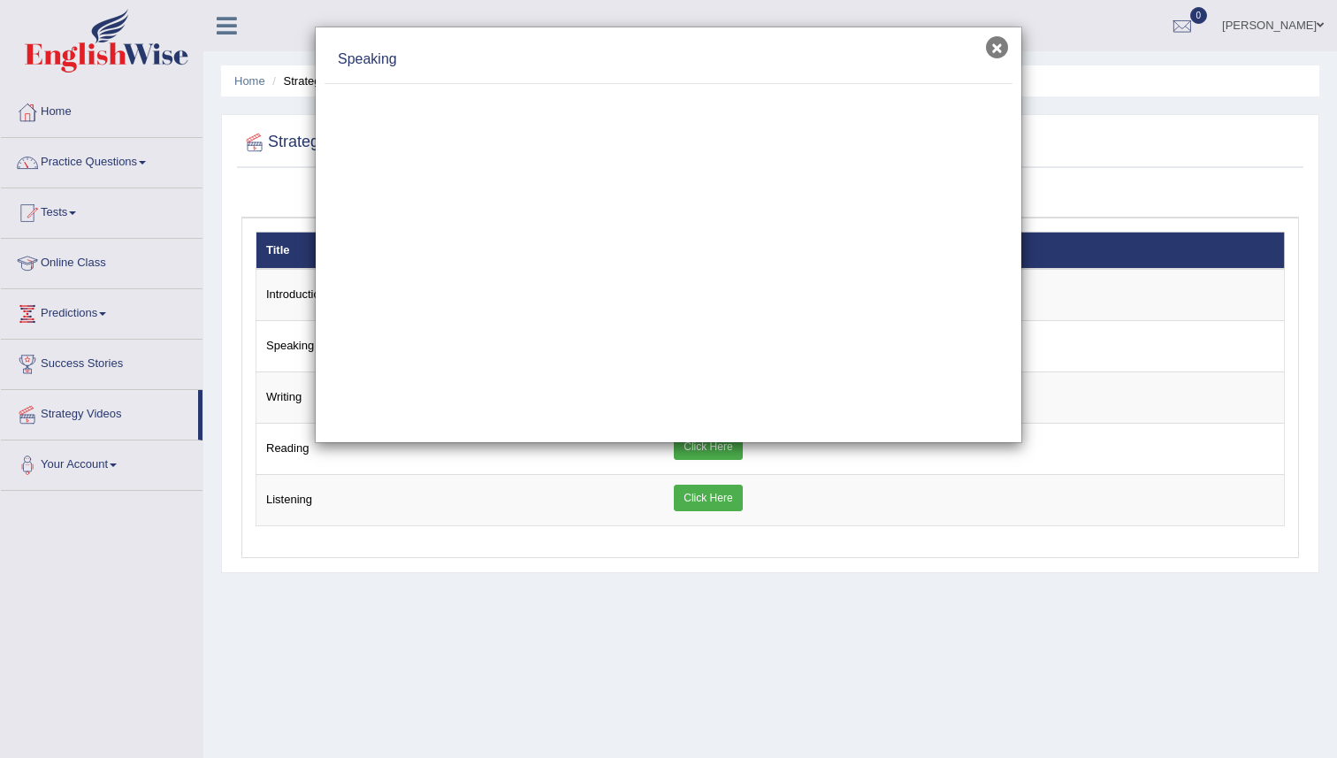
click at [997, 44] on button "×" at bounding box center [997, 47] width 22 height 22
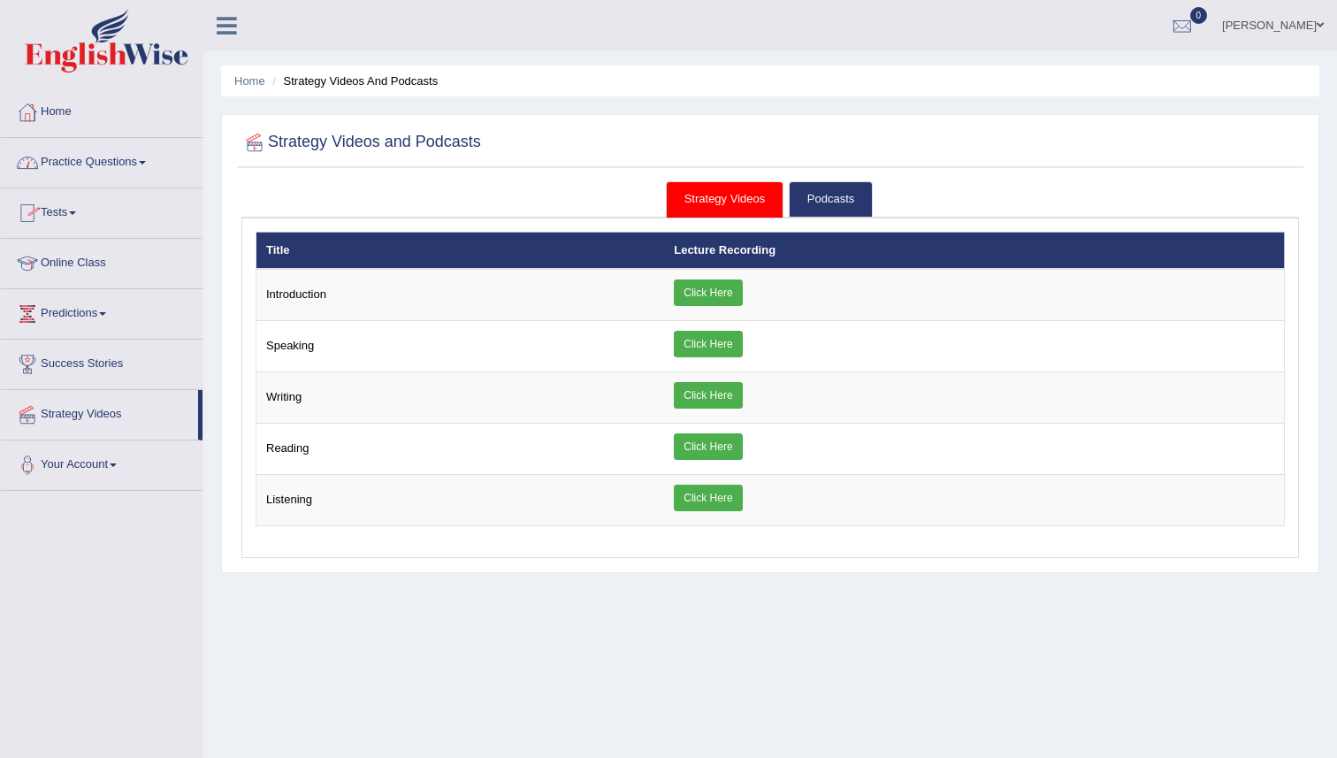
click at [71, 253] on link "Online Class" at bounding box center [102, 261] width 202 height 44
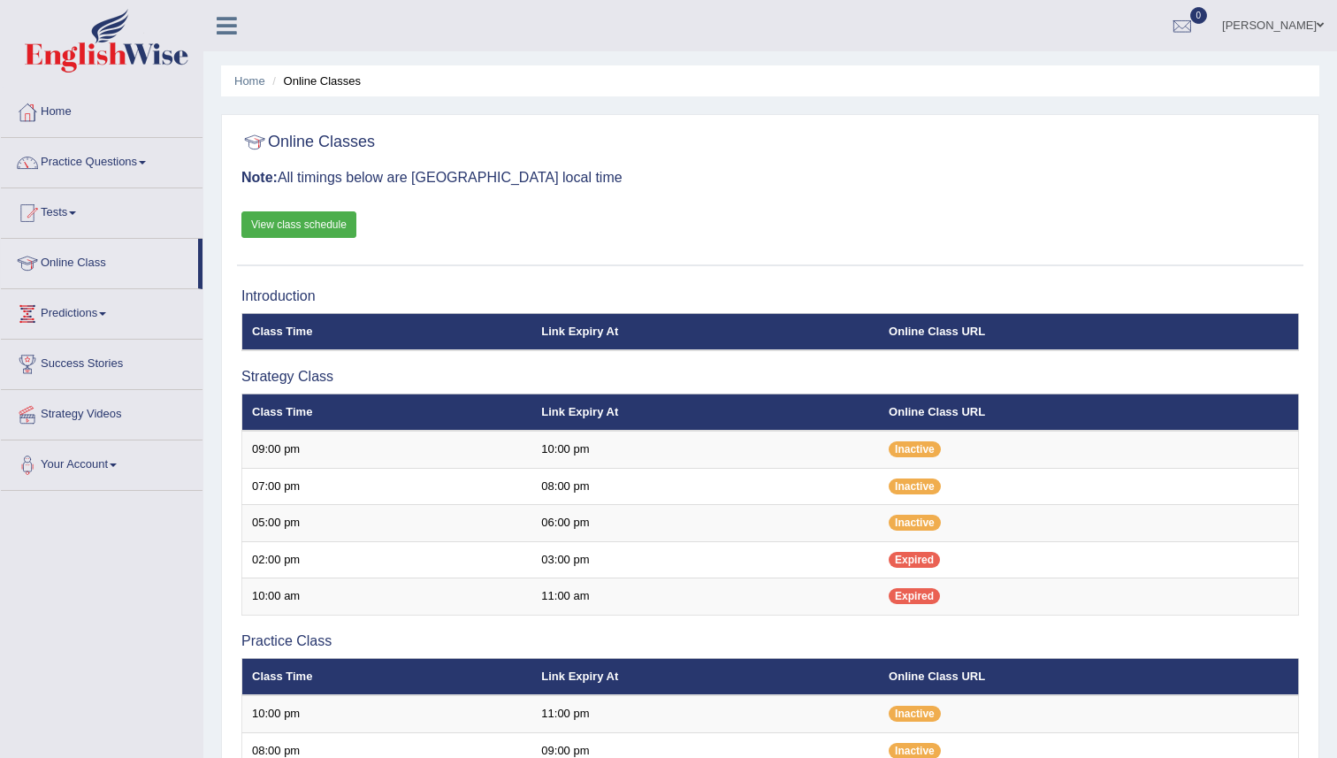
click at [649, 203] on div "Online Classes Note: All timings below are [GEOGRAPHIC_DATA] local time View cl…" at bounding box center [770, 195] width 1066 height 142
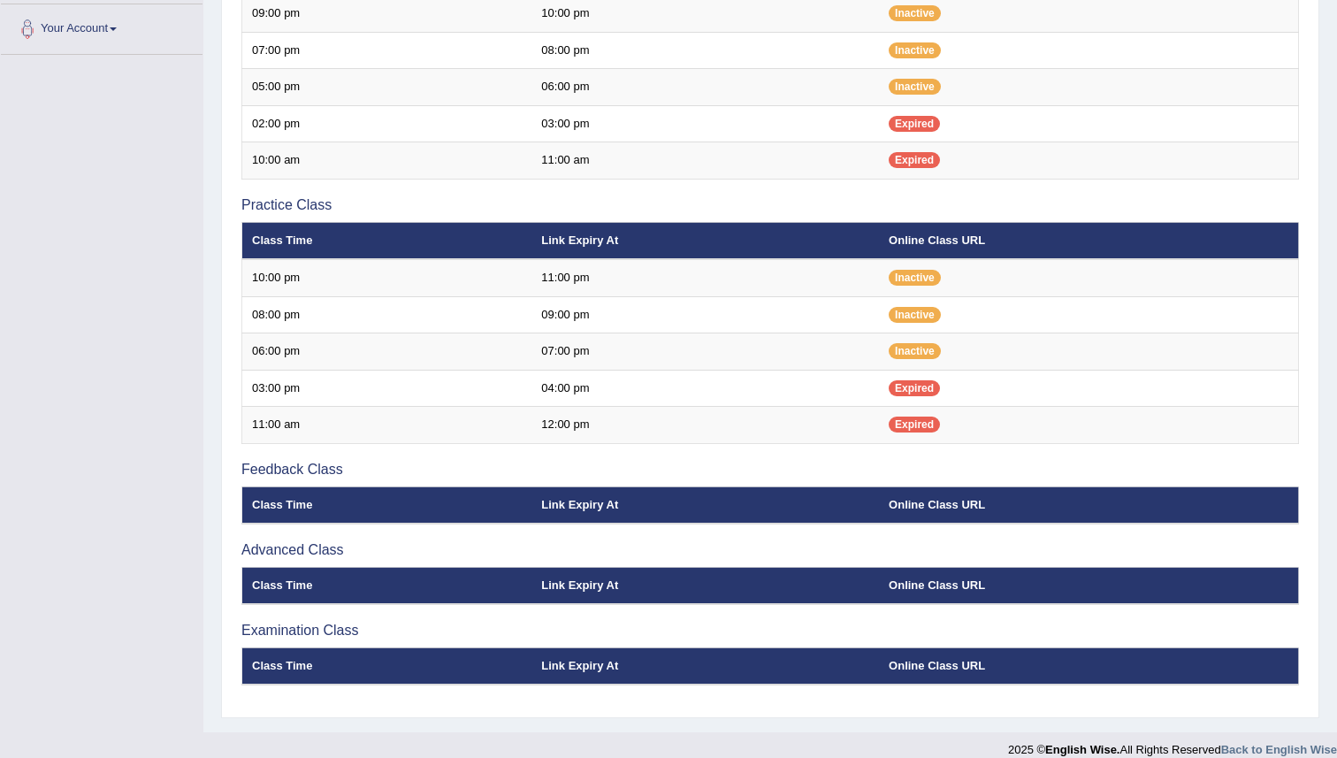
scroll to position [455, 0]
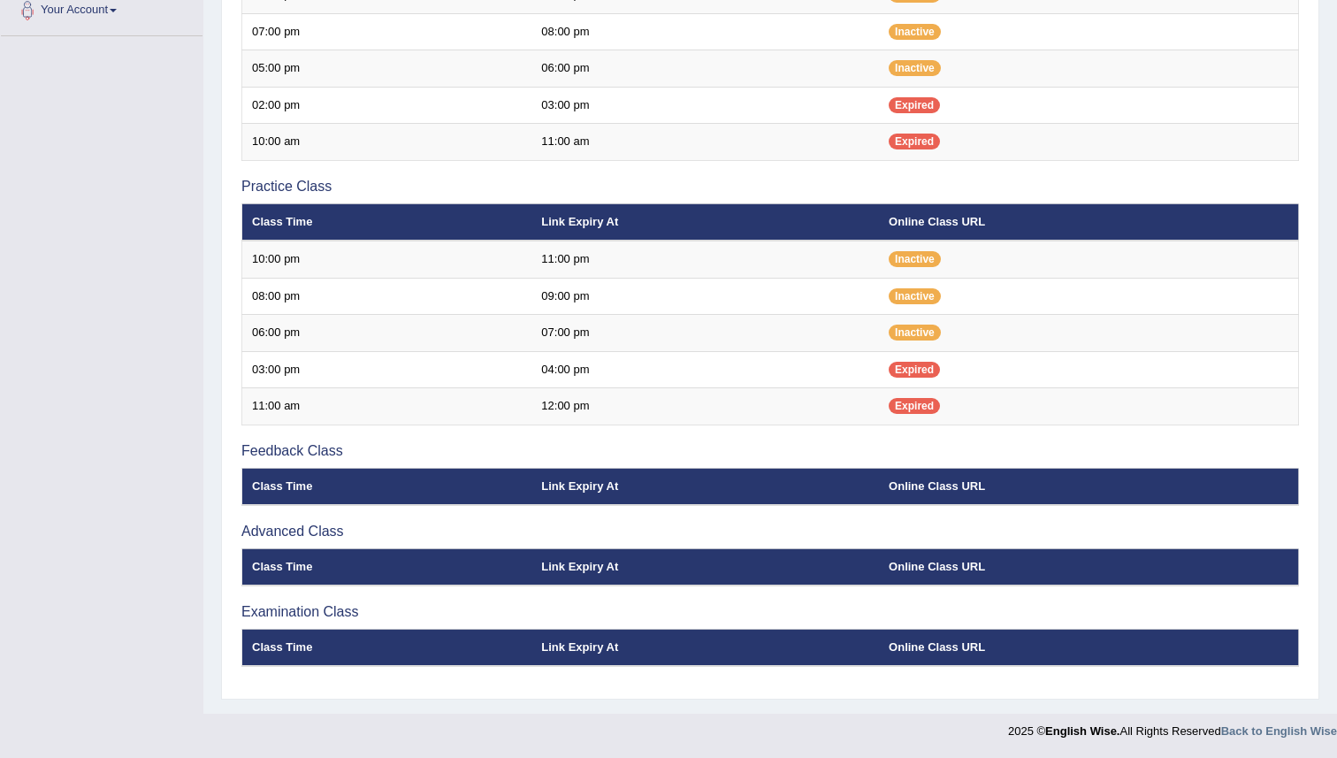
click at [126, 508] on div "Toggle navigation Home Practice Questions Speaking Practice Read Aloud Repeat S…" at bounding box center [668, 147] width 1337 height 1204
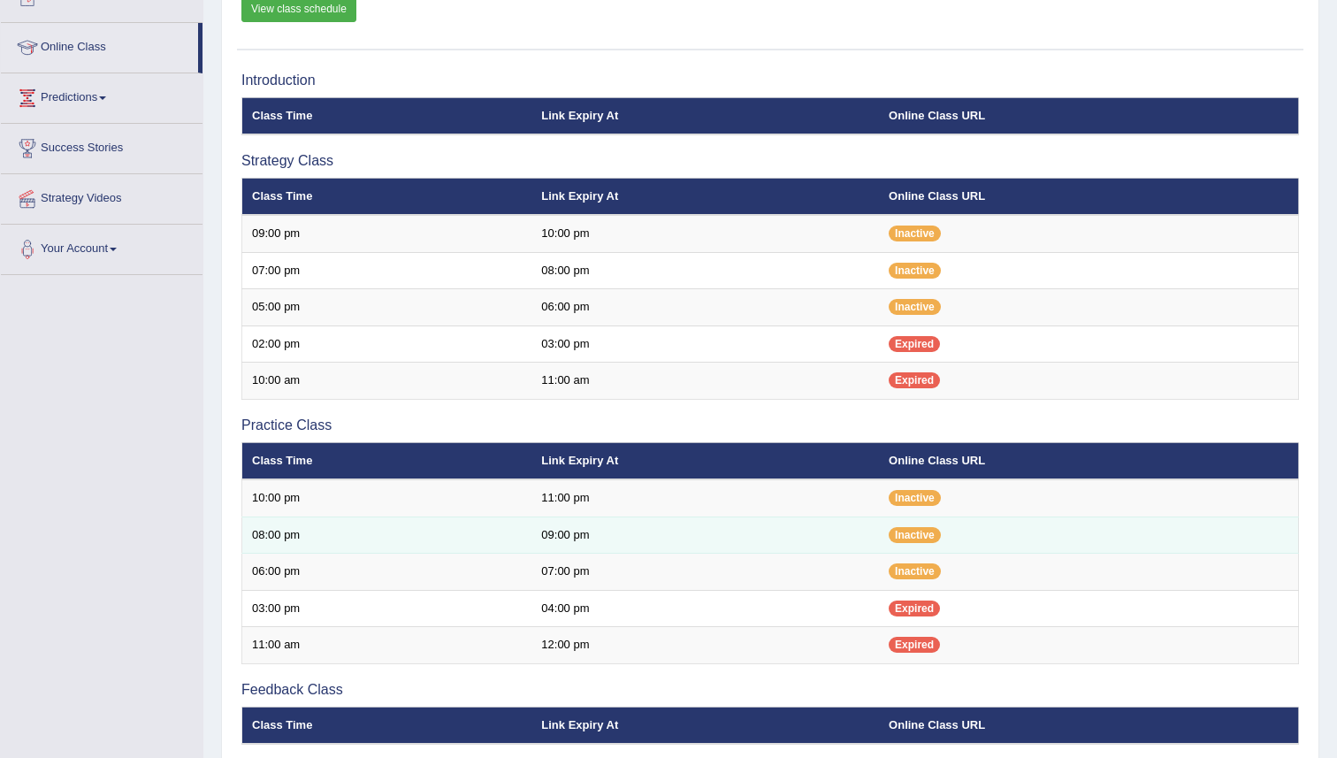
scroll to position [0, 0]
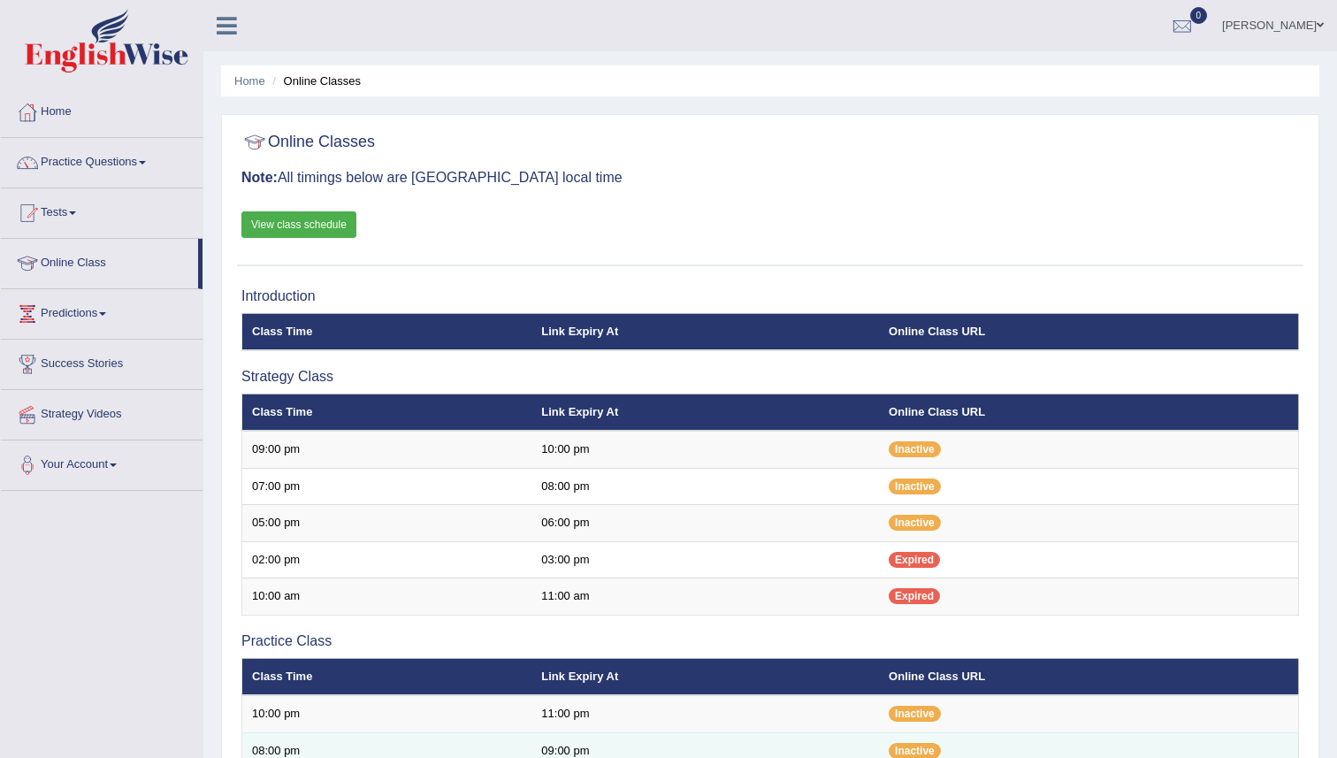
click at [662, 298] on h3 "Introduction" at bounding box center [770, 296] width 1058 height 16
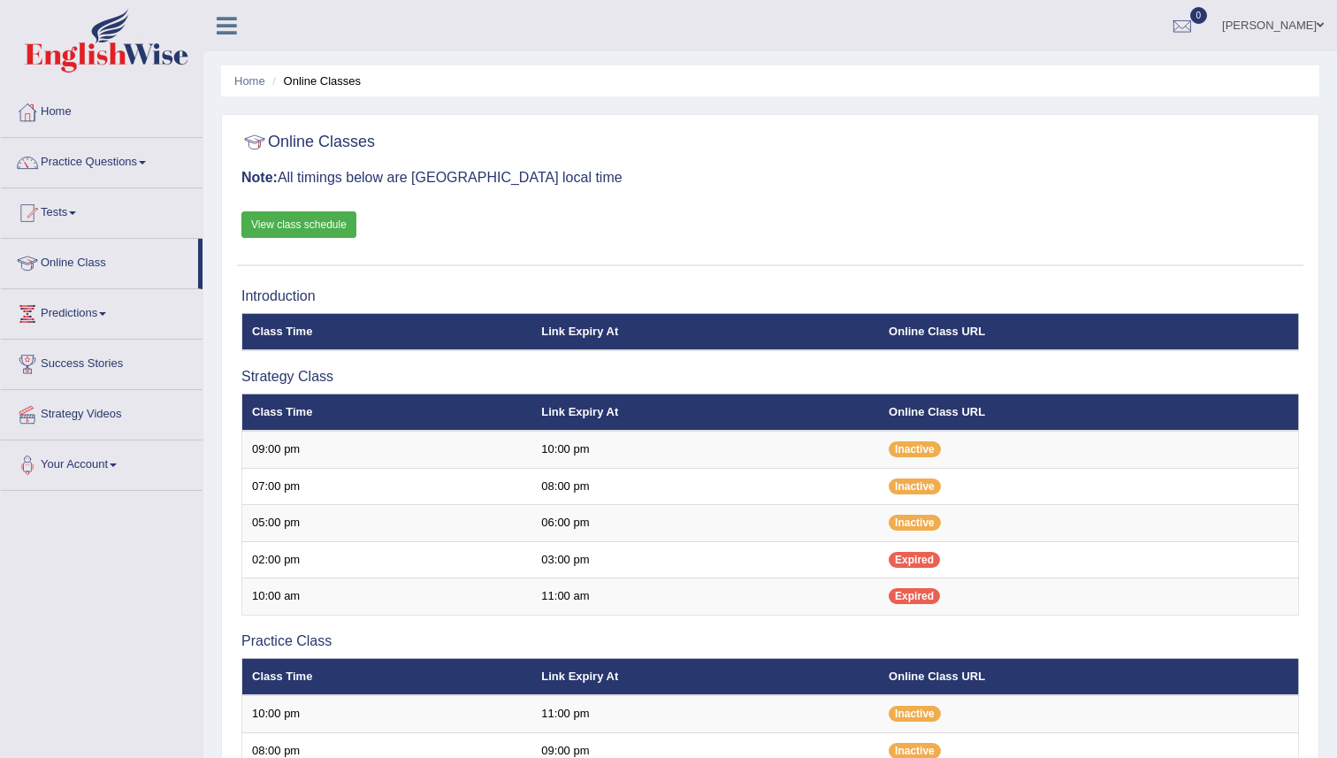
click at [797, 220] on div "Online Classes Note: All timings below are Melbourne local time View class sche…" at bounding box center [770, 195] width 1066 height 142
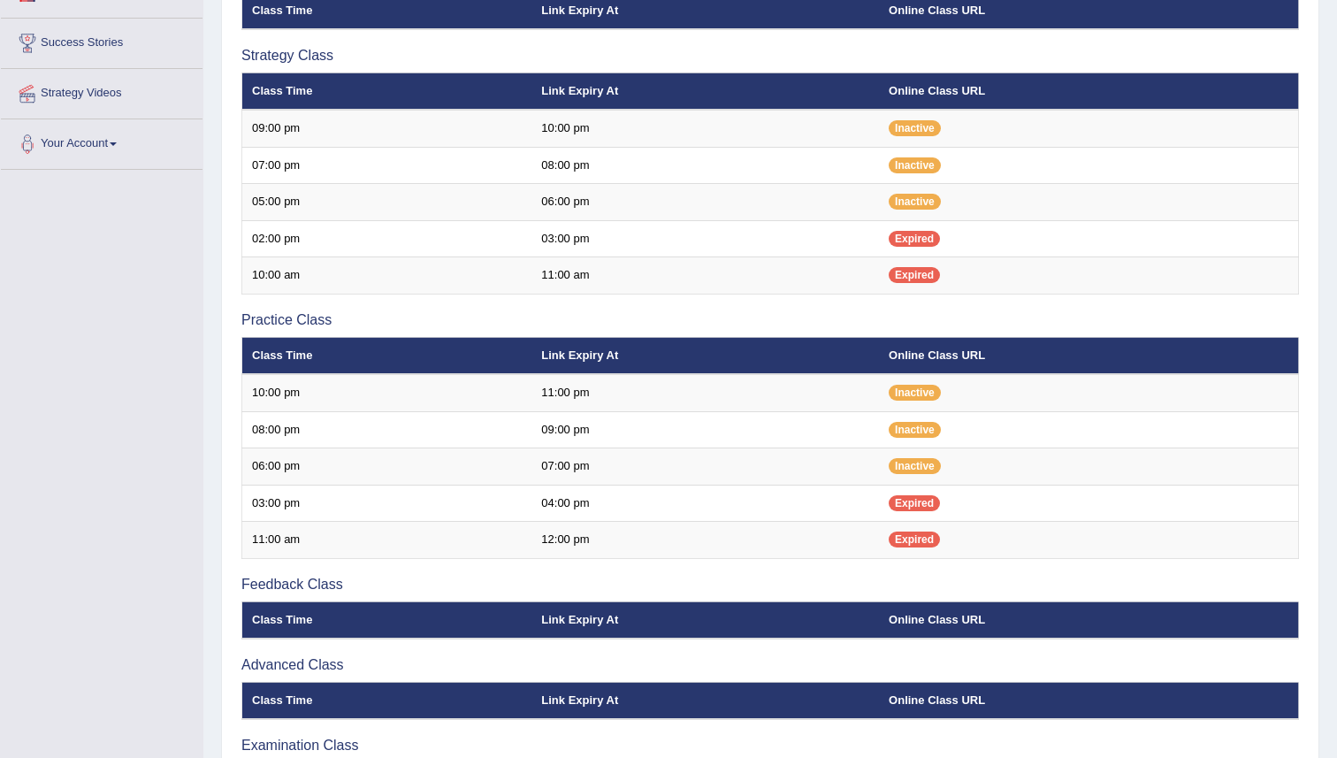
scroll to position [323, 0]
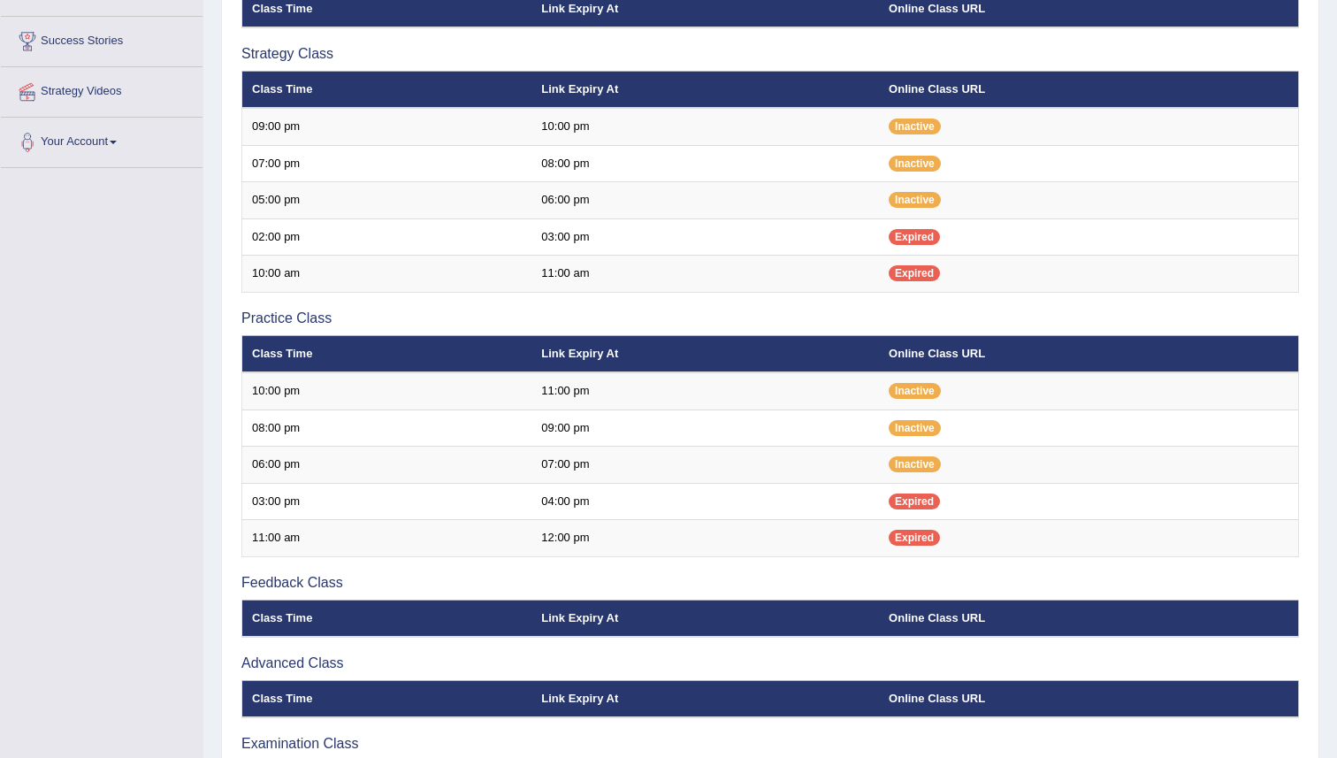
click at [113, 344] on div "Toggle navigation Home Practice Questions Speaking Practice Read Aloud Repeat S…" at bounding box center [668, 279] width 1337 height 1204
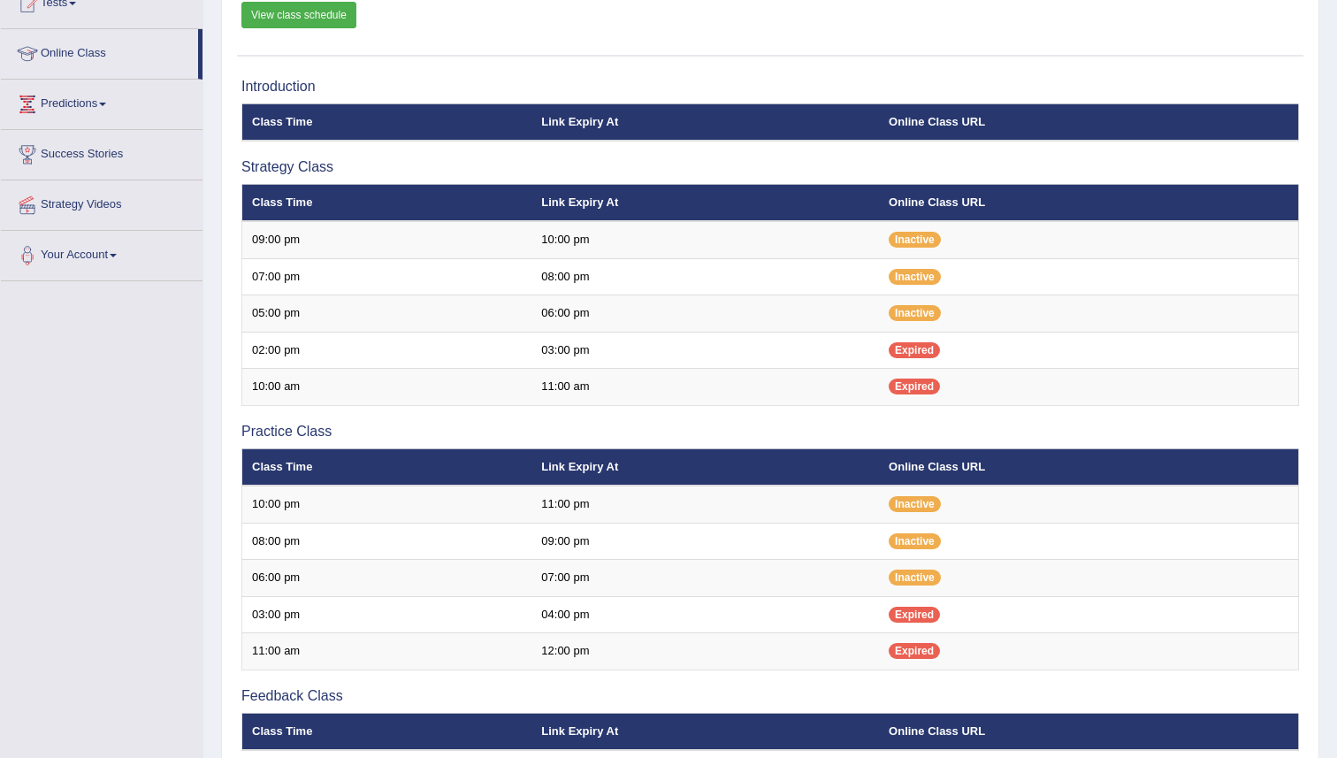
scroll to position [0, 0]
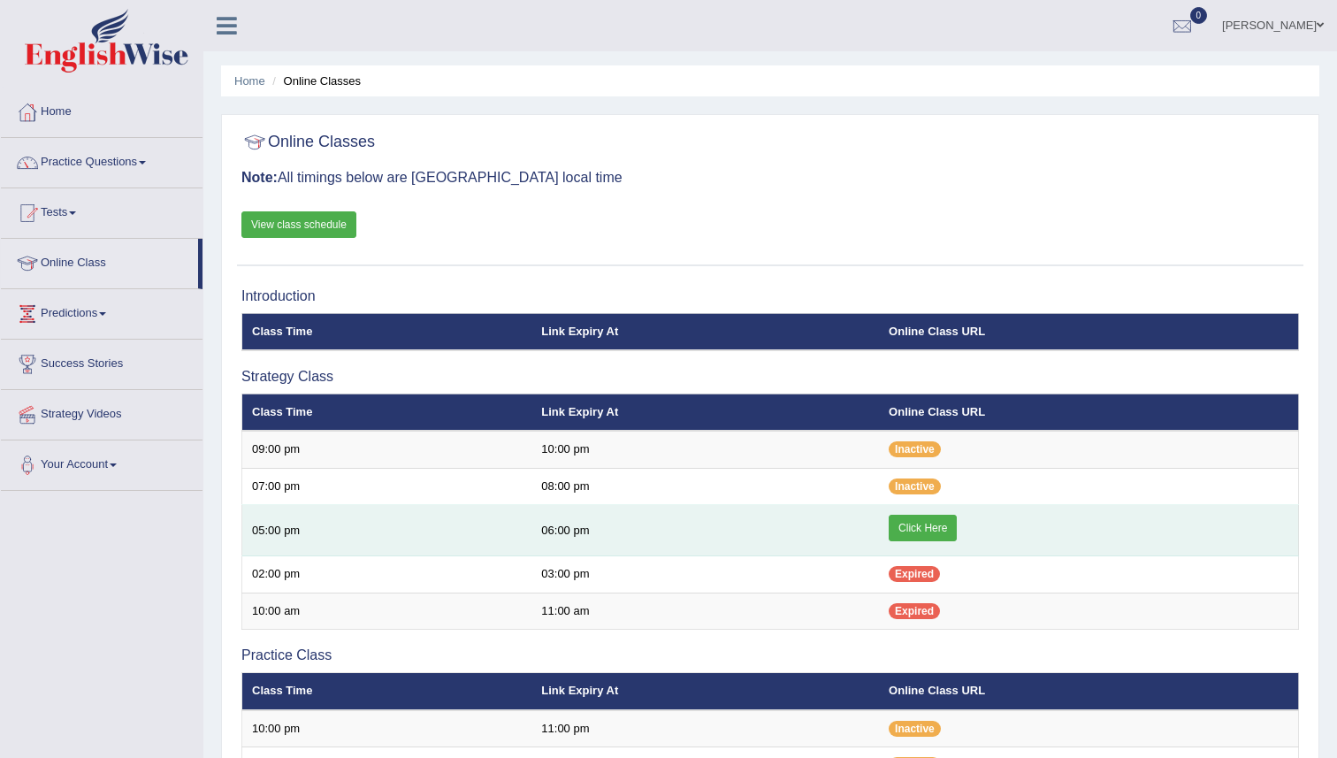
click at [908, 522] on link "Click Here" at bounding box center [923, 528] width 68 height 27
